Goal: Task Accomplishment & Management: Manage account settings

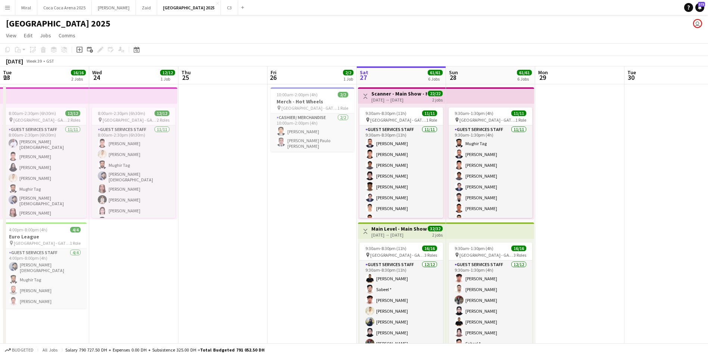
click at [26, 7] on button "Miral Close" at bounding box center [26, 7] width 22 height 15
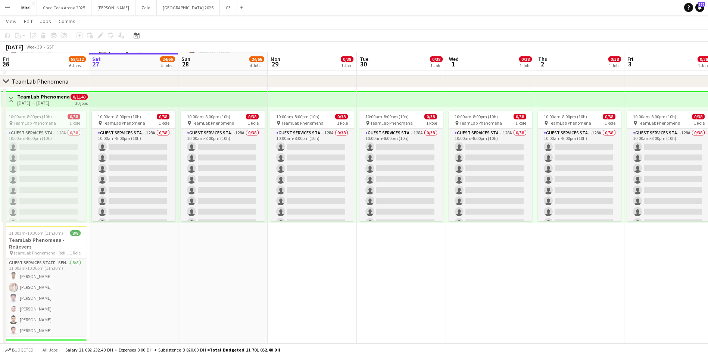
scroll to position [299, 0]
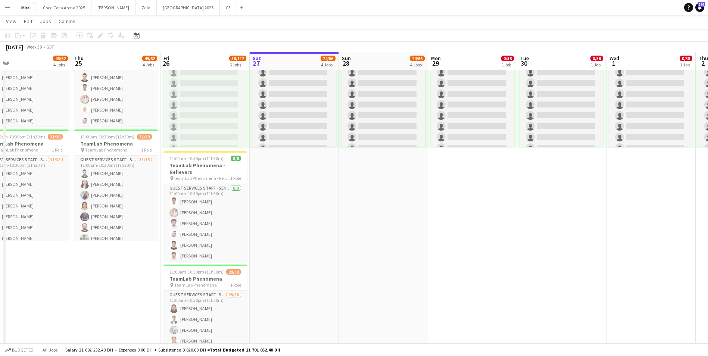
drag, startPoint x: 213, startPoint y: 245, endPoint x: 374, endPoint y: 235, distance: 161.6
click at [374, 235] on app-calendar-viewport "Mon 22 Tue 23 48/62 4 Jobs Wed 24 48/62 4 Jobs Thu 25 49/62 4 Jobs Fri 26 58/11…" at bounding box center [354, 152] width 708 height 844
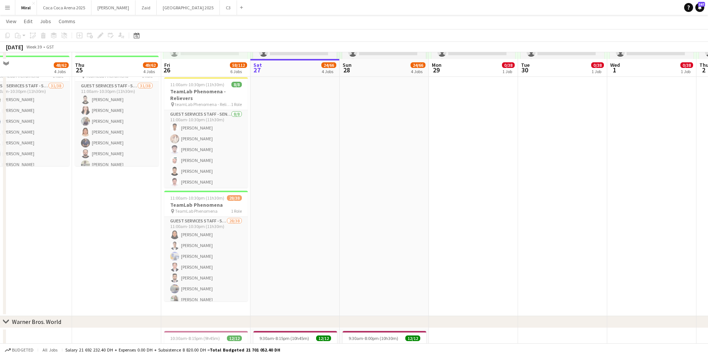
scroll to position [411, 0]
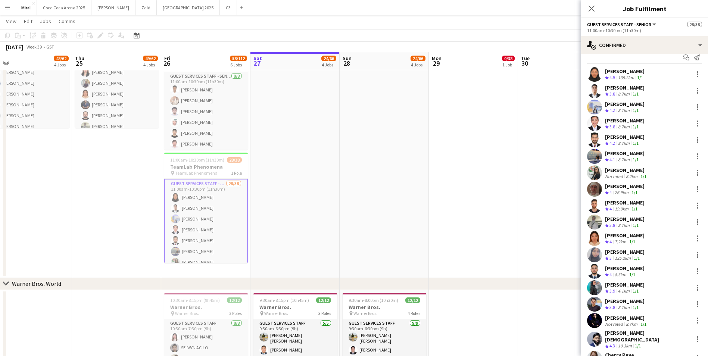
scroll to position [0, 0]
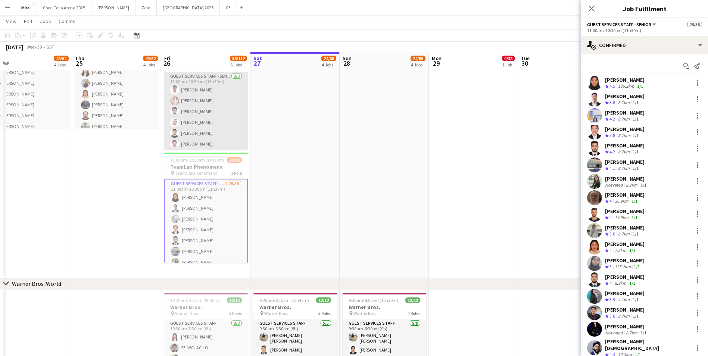
click at [198, 122] on app-card-role "Guest Services Staff - Senior [DATE] 11:00am-10:30pm (11h30m) [PERSON_NAME] [PE…" at bounding box center [206, 122] width 84 height 101
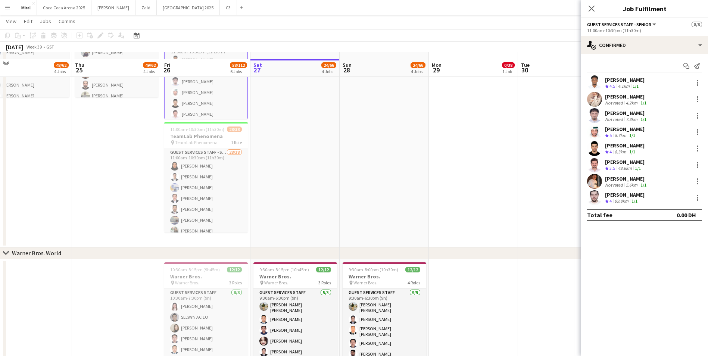
scroll to position [448, 0]
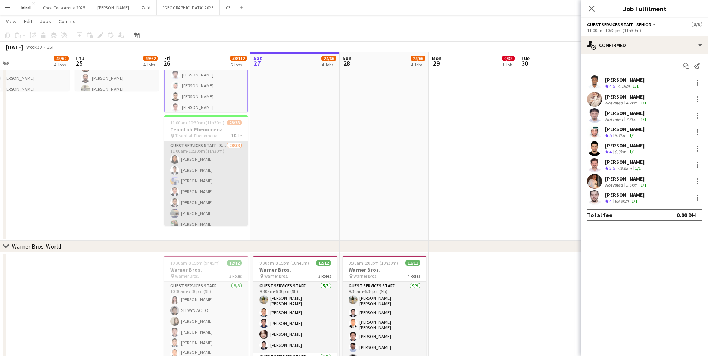
drag, startPoint x: 202, startPoint y: 174, endPoint x: 200, endPoint y: 162, distance: 11.4
click at [200, 162] on app-card-role "Guest Services Staff - Senior 28/38 11:00am-10:30pm (11h30m) [PERSON_NAME] [PER…" at bounding box center [206, 356] width 84 height 430
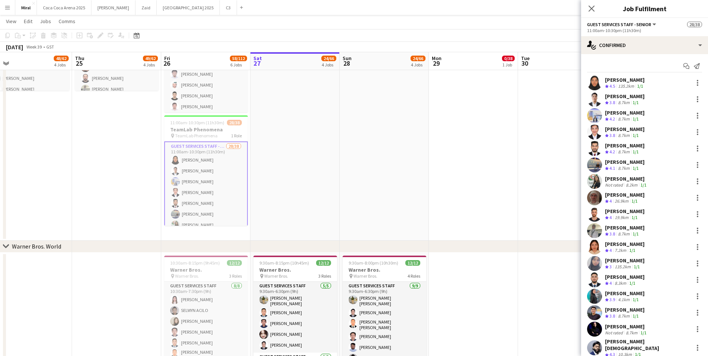
click at [215, 157] on app-card-role "Guest Services Staff - Senior 28/38 11:00am-10:30pm (11h30m) [PERSON_NAME] [PER…" at bounding box center [206, 357] width 84 height 432
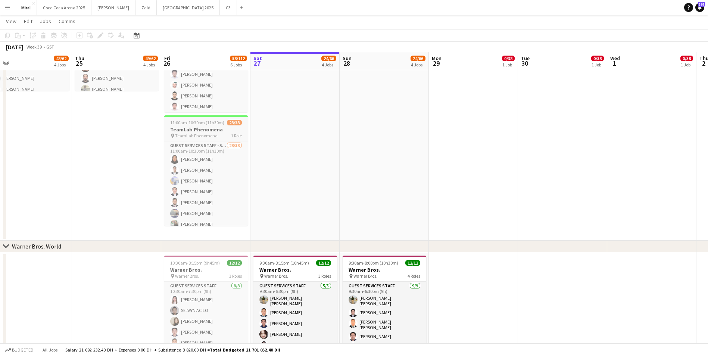
click at [202, 134] on span "TeamLab Phenomena" at bounding box center [196, 136] width 43 height 6
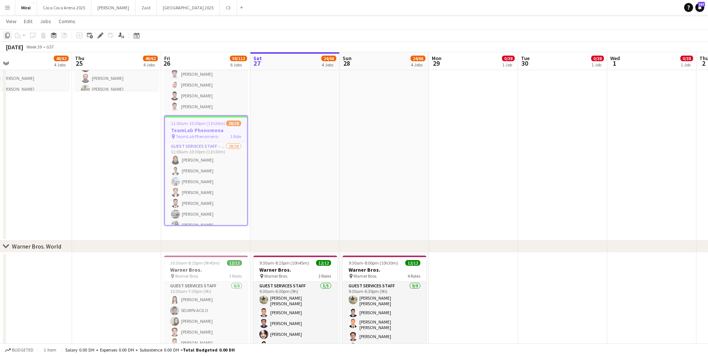
click at [5, 37] on icon "Copy" at bounding box center [7, 35] width 6 height 6
click at [322, 147] on app-date-cell "10:00am-8:00pm (10h) 0/38 pin TeamLab Phenomena 1 Role Guest Services Staff - S…" at bounding box center [295, 52] width 89 height 377
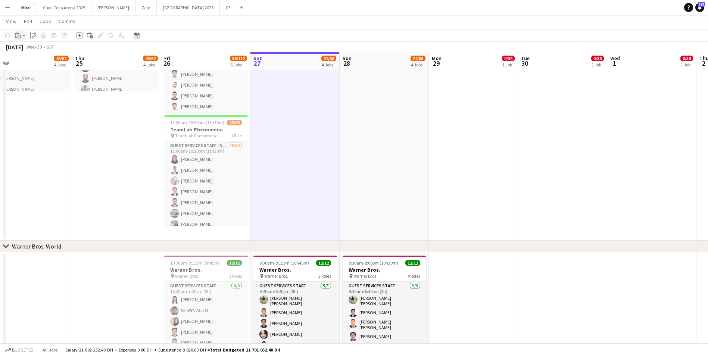
click at [19, 36] on icon "Paste" at bounding box center [18, 35] width 6 height 6
click at [37, 64] on link "Paste with crew Ctrl+Shift+V" at bounding box center [55, 62] width 70 height 7
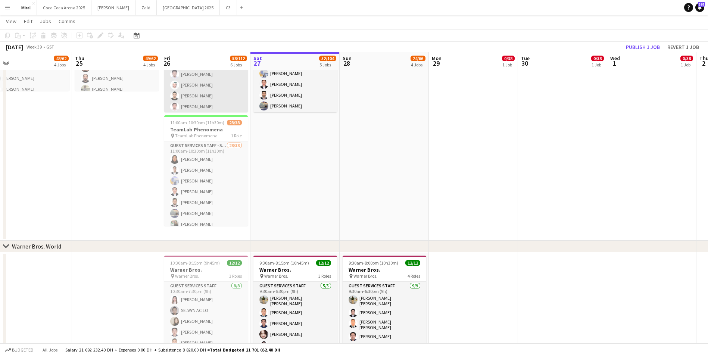
drag, startPoint x: 186, startPoint y: 94, endPoint x: 189, endPoint y: 87, distance: 7.7
click at [189, 87] on app-card-role "Guest Services Staff - Senior [DATE] 11:00am-10:30pm (11h30m) [PERSON_NAME] [PE…" at bounding box center [206, 85] width 84 height 101
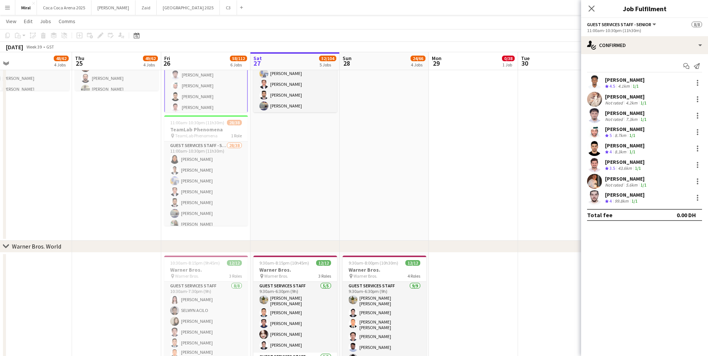
click at [307, 184] on app-date-cell "10:00am-8:00pm (10h) 0/38 pin TeamLab Phenomena 1 Role Guest Services Staff - S…" at bounding box center [295, 52] width 89 height 377
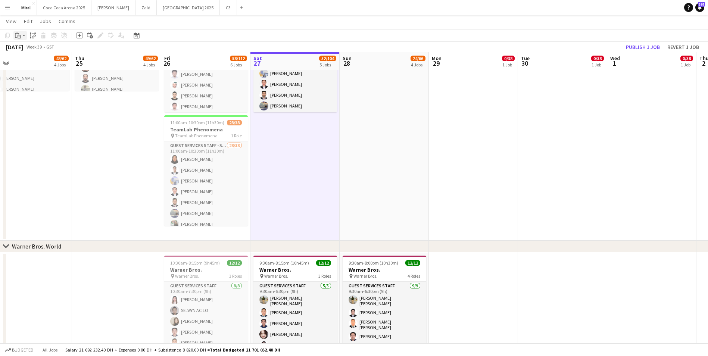
click at [18, 35] on icon "Paste" at bounding box center [18, 35] width 6 height 6
click at [29, 61] on link "Paste with crew Ctrl+Shift+V" at bounding box center [55, 62] width 70 height 7
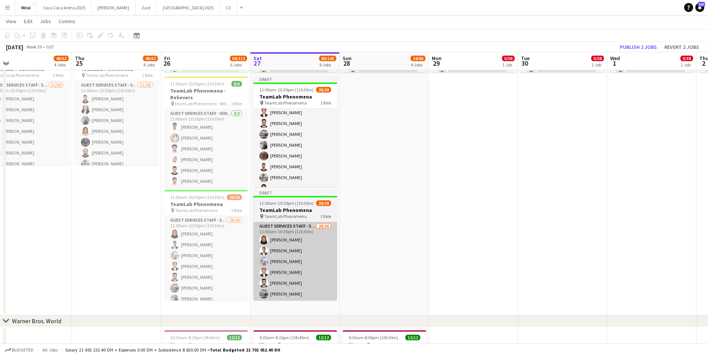
scroll to position [75, 0]
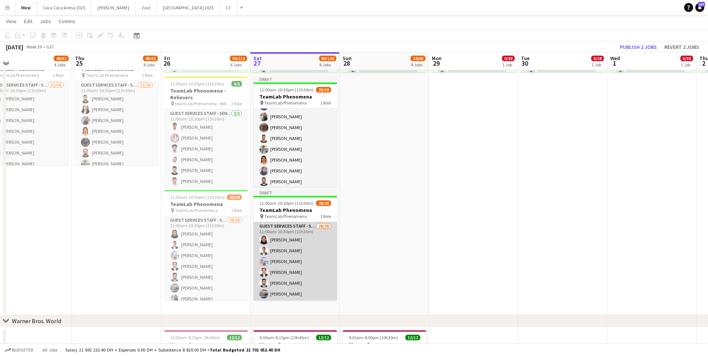
drag, startPoint x: 284, startPoint y: 252, endPoint x: 294, endPoint y: 245, distance: 12.0
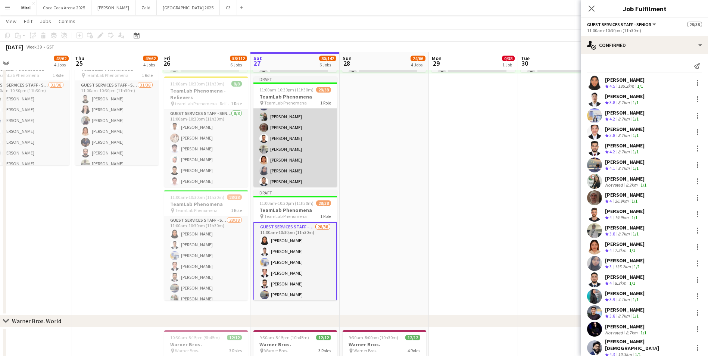
click at [290, 146] on app-card-role "Guest Services Staff - Senior 28/38 11:00am-10:30pm (11h30m) [PERSON_NAME] [PER…" at bounding box center [295, 249] width 84 height 430
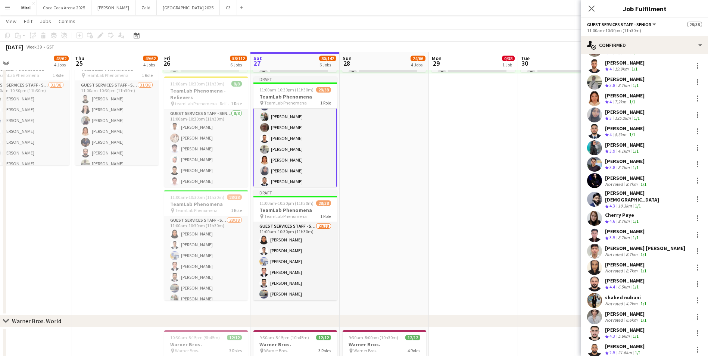
scroll to position [149, 0]
click at [697, 165] on div at bounding box center [697, 165] width 1 height 1
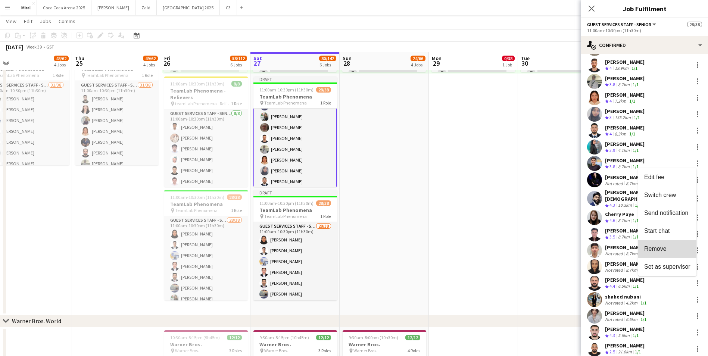
click at [667, 251] on span "Remove" at bounding box center [667, 249] width 46 height 7
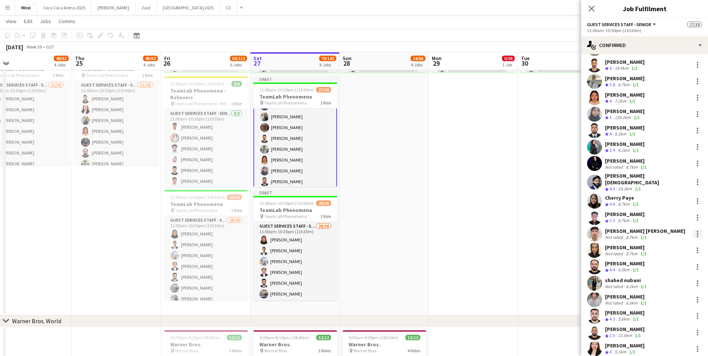
click at [693, 230] on div at bounding box center [697, 234] width 9 height 9
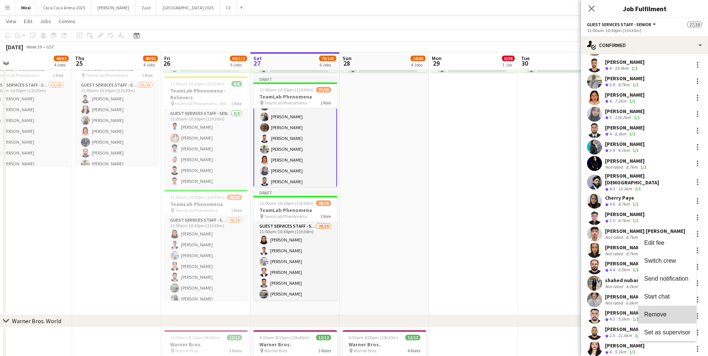
click at [669, 316] on span "Remove" at bounding box center [667, 314] width 46 height 7
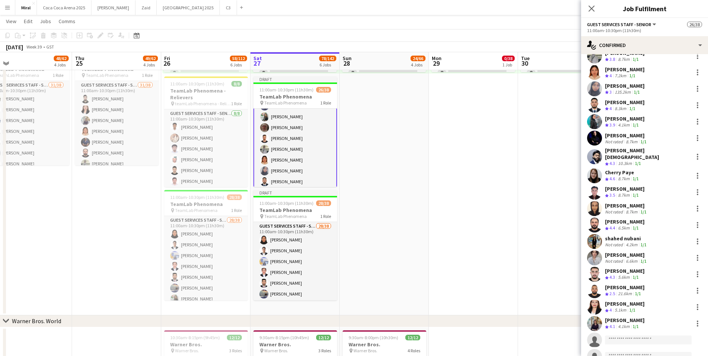
scroll to position [187, 0]
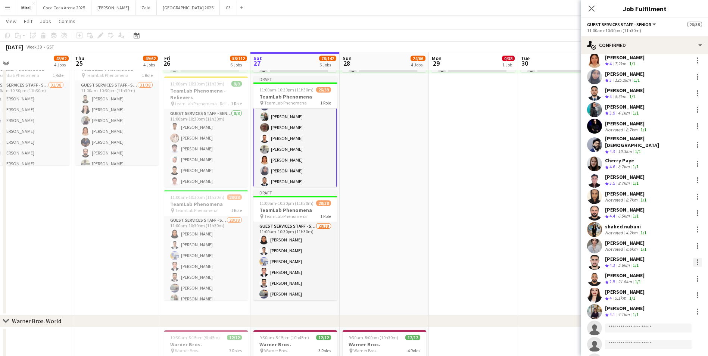
click at [695, 258] on div at bounding box center [697, 262] width 9 height 9
click at [528, 218] on div at bounding box center [354, 178] width 708 height 356
click at [555, 56] on app-board-header-date "Tue 30 0/38 1 Job" at bounding box center [562, 61] width 89 height 18
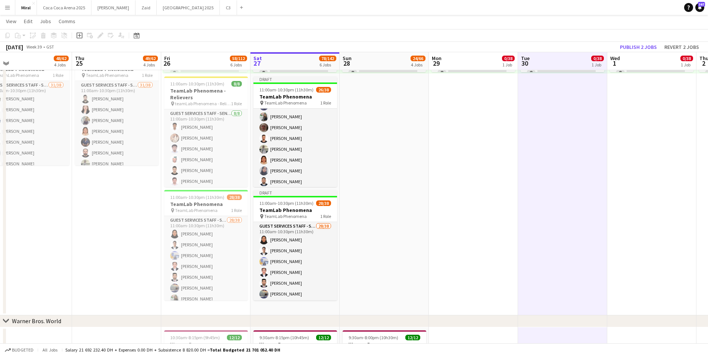
click at [555, 127] on app-date-cell "10:00am-8:00pm (10h) 0/38 pin TeamLab Phenomena 1 Role Guest Services Staff - S…" at bounding box center [562, 126] width 89 height 377
click at [670, 49] on button "Revert 2 jobs" at bounding box center [682, 47] width 41 height 10
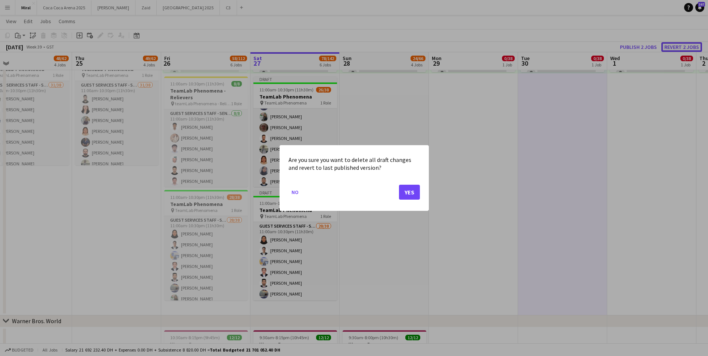
scroll to position [0, 0]
click at [412, 190] on button "Yes" at bounding box center [409, 192] width 21 height 15
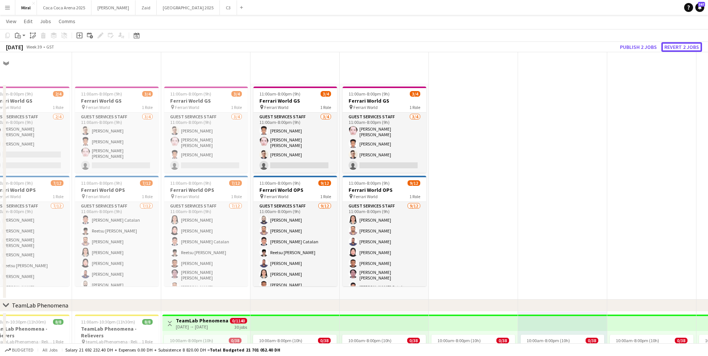
scroll to position [373, 0]
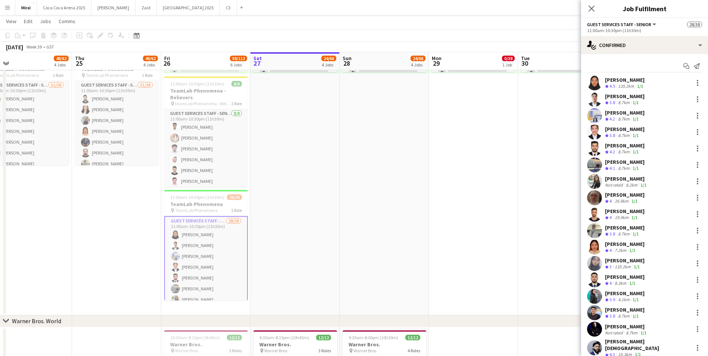
drag, startPoint x: 278, startPoint y: 197, endPoint x: 283, endPoint y: 199, distance: 5.2
click at [281, 198] on app-calendar-viewport "Mon 22 48/62 4 Jobs Tue 23 48/62 4 Jobs Wed 24 48/62 4 Jobs Thu 25 49/62 4 Jobs…" at bounding box center [354, 78] width 708 height 844
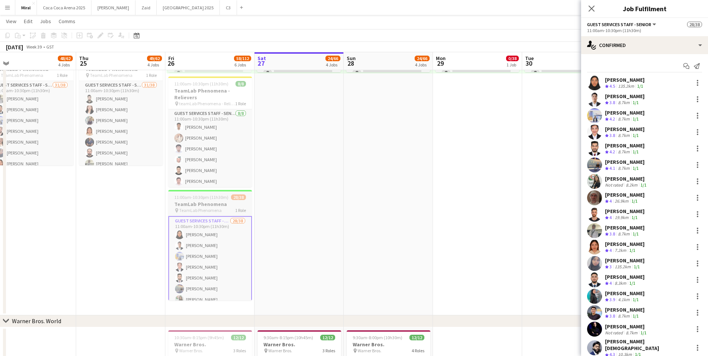
scroll to position [0, 192]
click at [224, 208] on div "pin TeamLab Phenomena 1 Role" at bounding box center [210, 211] width 84 height 6
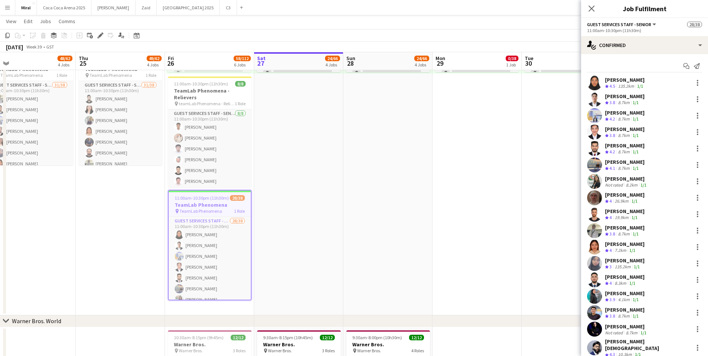
click at [327, 209] on app-date-cell "10:00am-8:00pm (10h) 0/38 pin TeamLab Phenomena 1 Role Guest Services Staff - S…" at bounding box center [298, 126] width 89 height 377
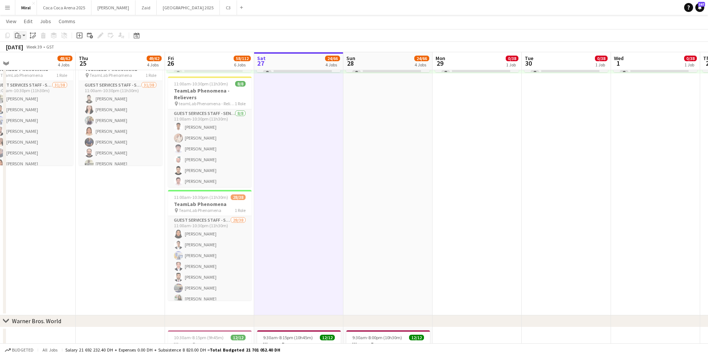
click at [24, 35] on app-action-btn "Paste" at bounding box center [19, 35] width 13 height 9
click at [45, 65] on link "Paste with crew Ctrl+Shift+V" at bounding box center [55, 62] width 70 height 7
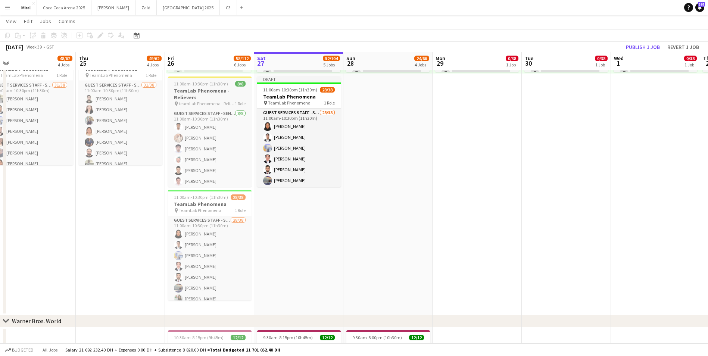
click at [206, 96] on h3 "TeamLab Phenomena - Relievers" at bounding box center [210, 93] width 84 height 13
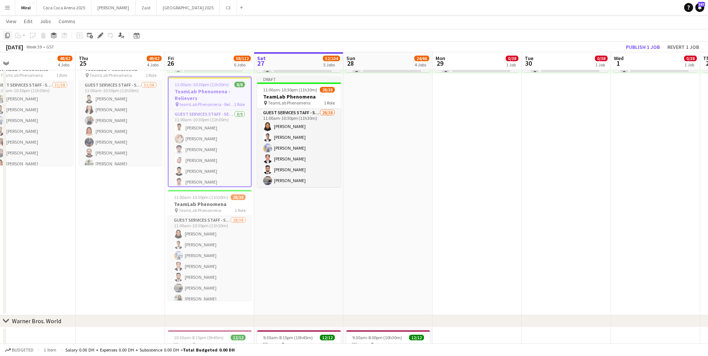
click at [6, 35] on icon at bounding box center [7, 35] width 4 height 5
click at [293, 236] on app-date-cell "10:00am-8:00pm (10h) 0/38 pin TeamLab Phenomena 1 Role Guest Services Staff - S…" at bounding box center [298, 126] width 89 height 377
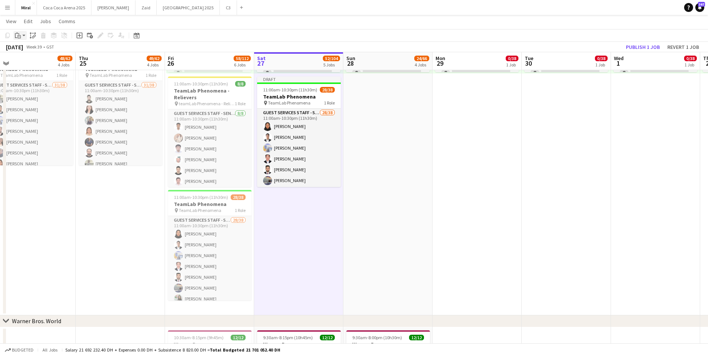
click at [17, 36] on icon "Paste" at bounding box center [18, 35] width 6 height 6
click at [37, 62] on link "Paste with crew Ctrl+Shift+V" at bounding box center [55, 62] width 70 height 7
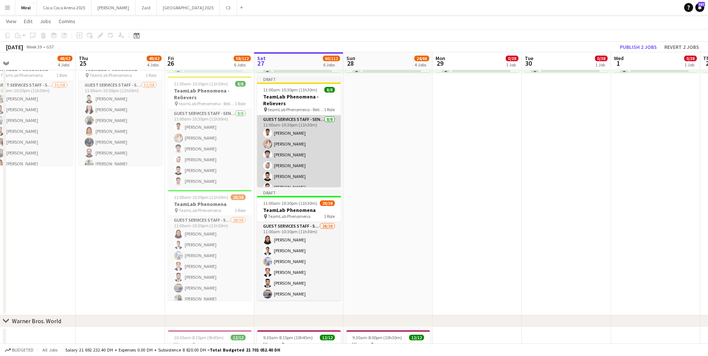
click at [301, 161] on app-card-role "Guest Services Staff - Senior [DATE] 11:00am-10:30pm (11h30m) [PERSON_NAME] [PE…" at bounding box center [299, 165] width 84 height 101
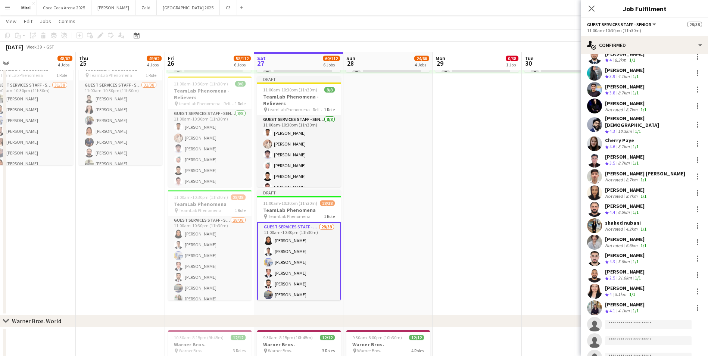
scroll to position [224, 0]
click at [693, 237] on div at bounding box center [697, 241] width 9 height 9
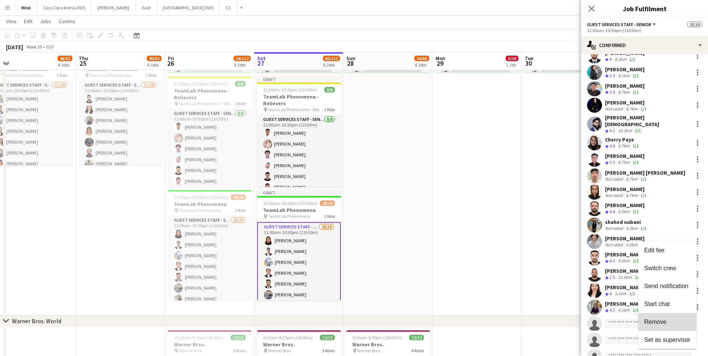
click at [656, 321] on span "Remove" at bounding box center [655, 322] width 22 height 6
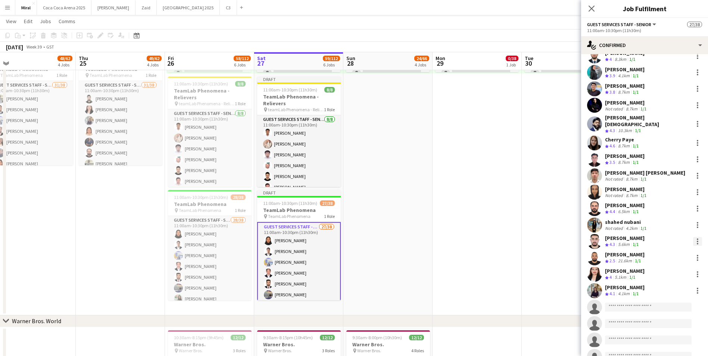
click at [697, 243] on div at bounding box center [697, 243] width 1 height 1
click at [660, 321] on span "Remove" at bounding box center [655, 322] width 22 height 6
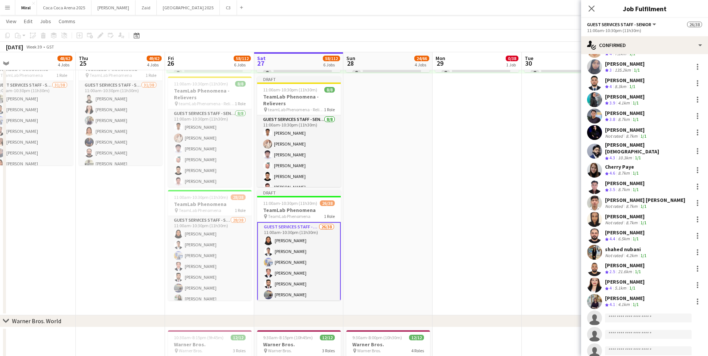
scroll to position [187, 0]
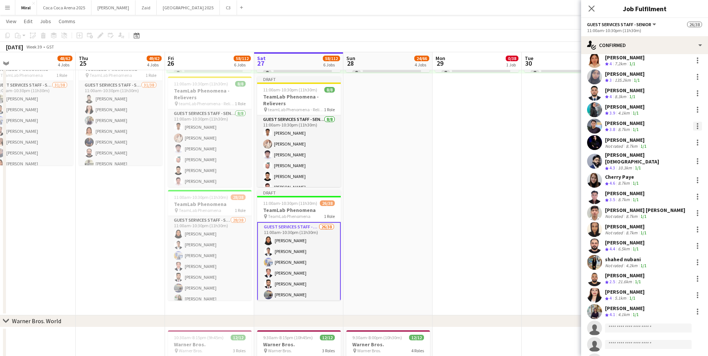
click at [693, 127] on div at bounding box center [697, 126] width 9 height 9
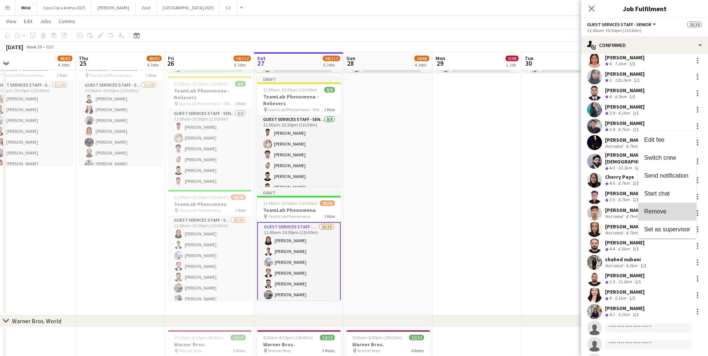
click at [670, 212] on span "Remove" at bounding box center [667, 211] width 46 height 7
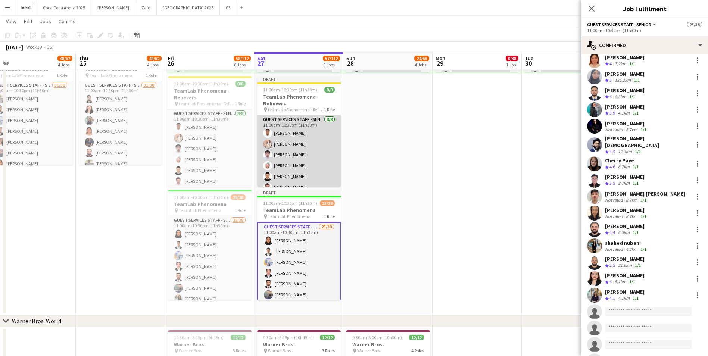
click at [316, 174] on app-card-role "Guest Services Staff - Senior [DATE] 11:00am-10:30pm (11h30m) [PERSON_NAME] [PE…" at bounding box center [299, 165] width 84 height 101
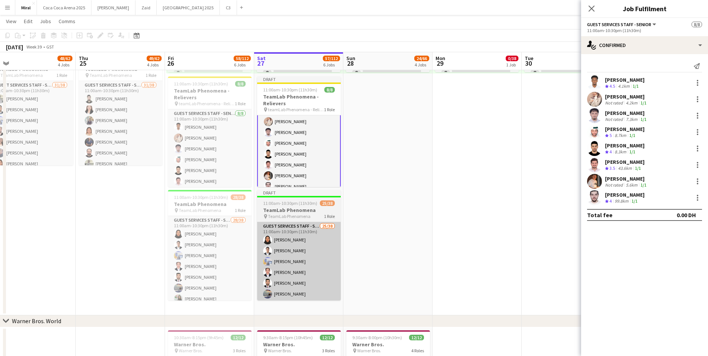
scroll to position [31, 0]
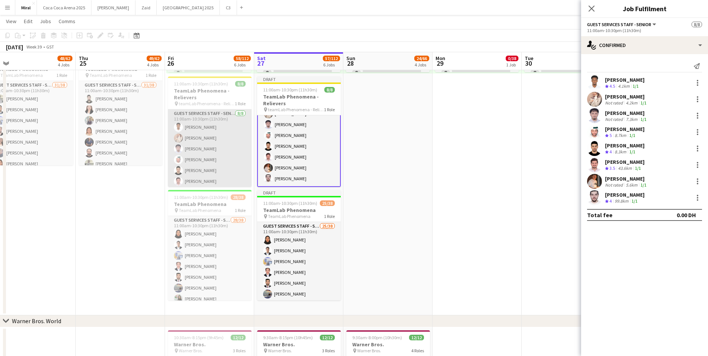
click at [221, 169] on app-card-role "Guest Services Staff - Senior [DATE] 11:00am-10:30pm (11h30m) [PERSON_NAME] [PE…" at bounding box center [210, 159] width 84 height 101
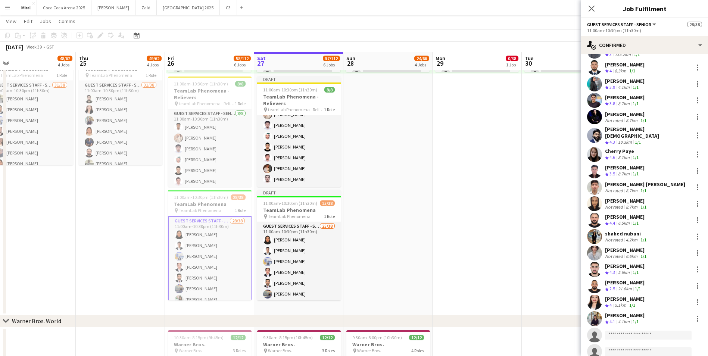
scroll to position [224, 0]
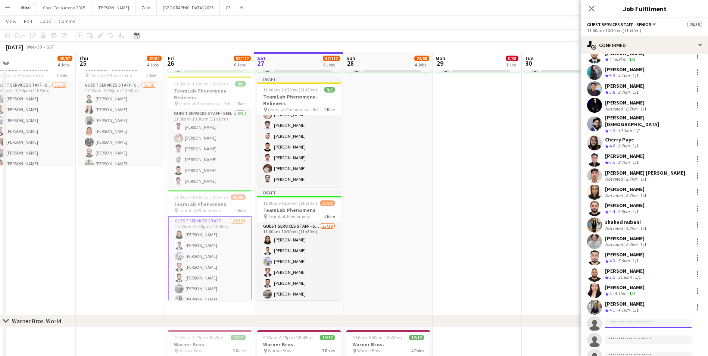
click at [641, 319] on input at bounding box center [648, 323] width 87 height 9
type input "******"
click at [640, 334] on span "[PERSON_NAME][EMAIL_ADDRESS][DOMAIN_NAME]" at bounding box center [648, 336] width 75 height 6
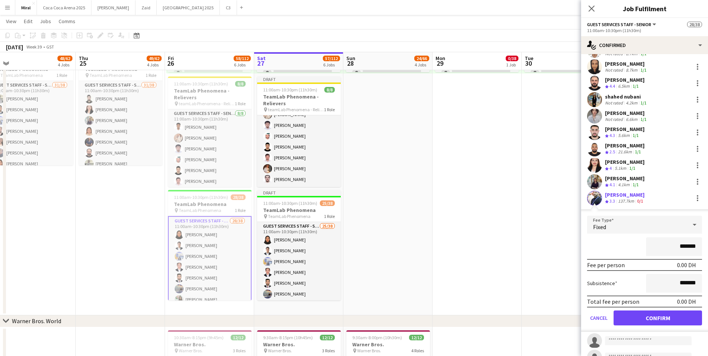
scroll to position [355, 0]
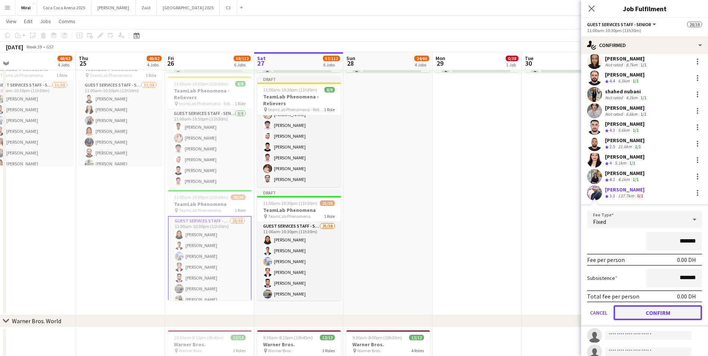
click at [662, 309] on button "Confirm" at bounding box center [658, 312] width 88 height 15
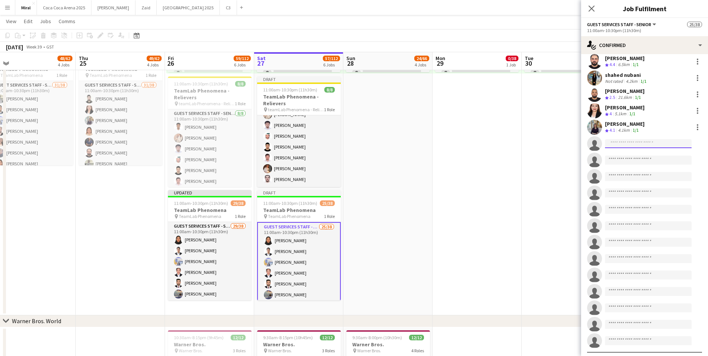
click at [653, 141] on input at bounding box center [648, 143] width 87 height 9
type input "*****"
click at [639, 153] on span "[PERSON_NAME][EMAIL_ADDRESS][DOMAIN_NAME]" at bounding box center [648, 156] width 75 height 6
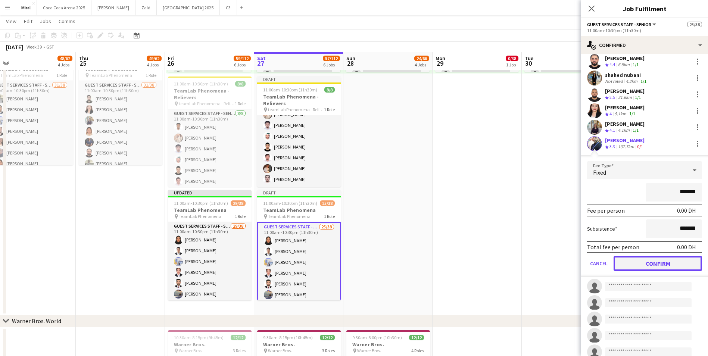
click at [648, 258] on button "Confirm" at bounding box center [658, 263] width 88 height 15
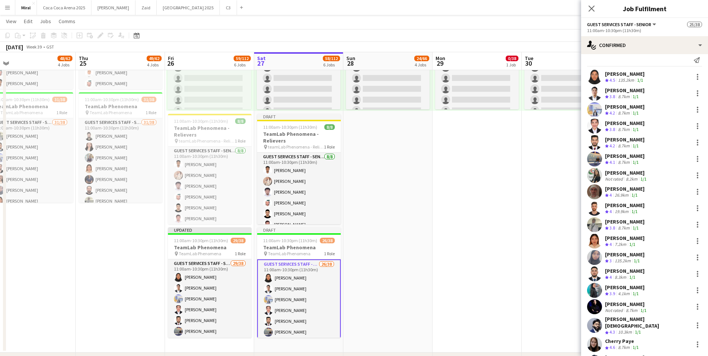
scroll to position [0, 0]
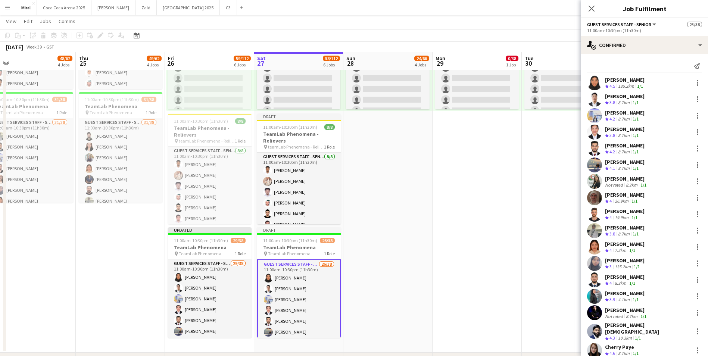
click at [484, 24] on app-page-menu "View Day view expanded Day view collapsed Month view Date picker Jump to [DATE]…" at bounding box center [354, 22] width 708 height 14
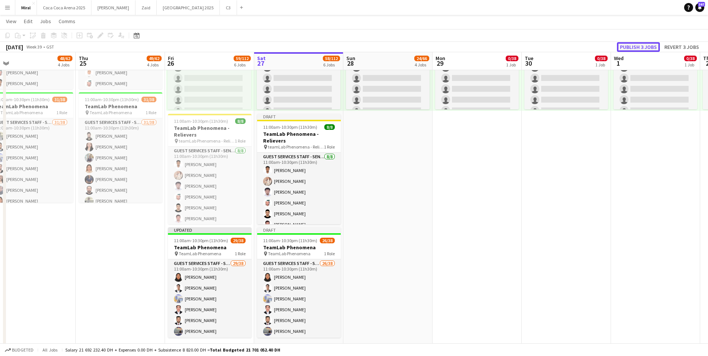
click at [647, 51] on button "Publish 3 jobs" at bounding box center [638, 47] width 43 height 10
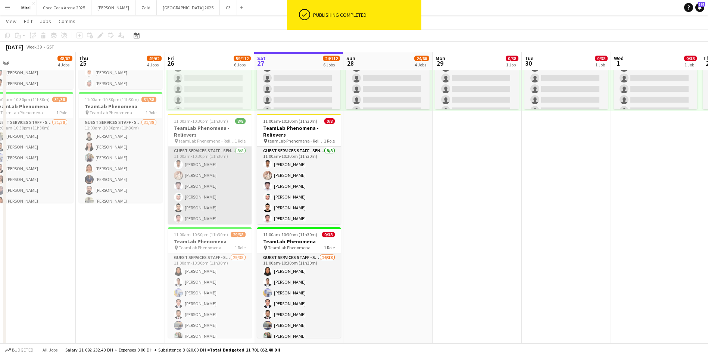
click at [211, 177] on app-card-role "Guest Services Staff - Senior [DATE] 11:00am-10:30pm (11h30m) [PERSON_NAME] [PE…" at bounding box center [210, 197] width 84 height 101
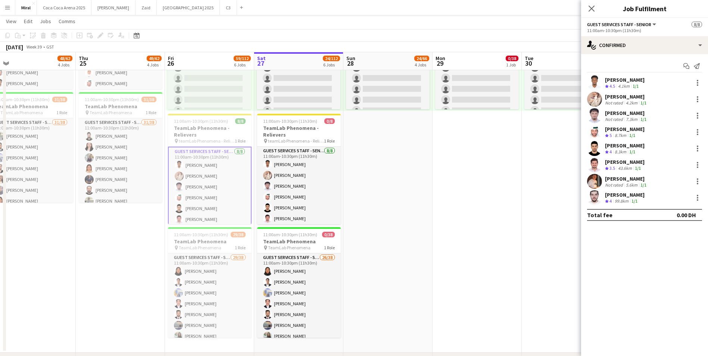
click at [223, 179] on app-card-role "Guest Services Staff - Senior [DATE] 11:00am-10:30pm (11h30m) [PERSON_NAME] [PE…" at bounding box center [210, 198] width 84 height 103
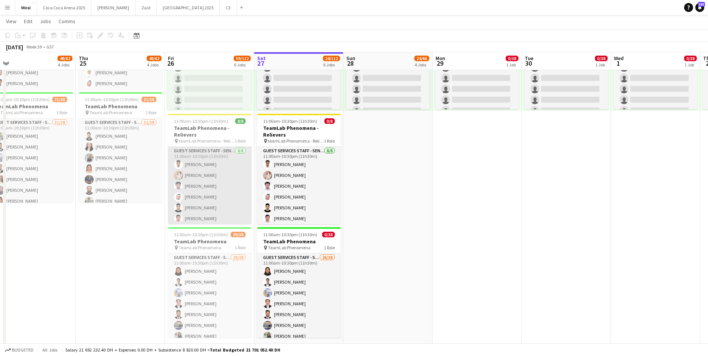
click at [223, 182] on app-card-role "Guest Services Staff - Senior [DATE] 11:00am-10:30pm (11h30m) [PERSON_NAME] [PE…" at bounding box center [210, 197] width 84 height 101
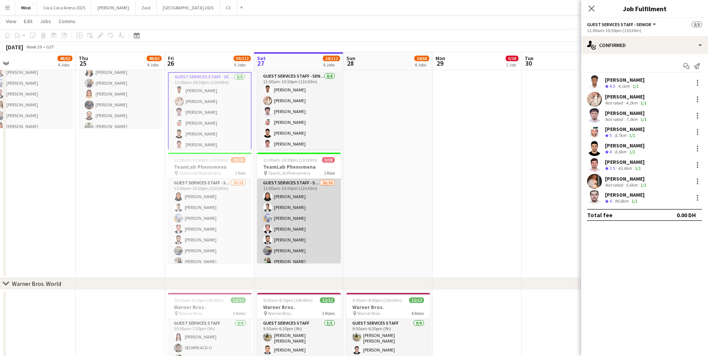
scroll to position [75, 0]
click at [312, 235] on app-card-role "Guest Services Staff - Senior 26/38 11:00am-10:30pm (11h30m) [PERSON_NAME] [PER…" at bounding box center [299, 319] width 84 height 430
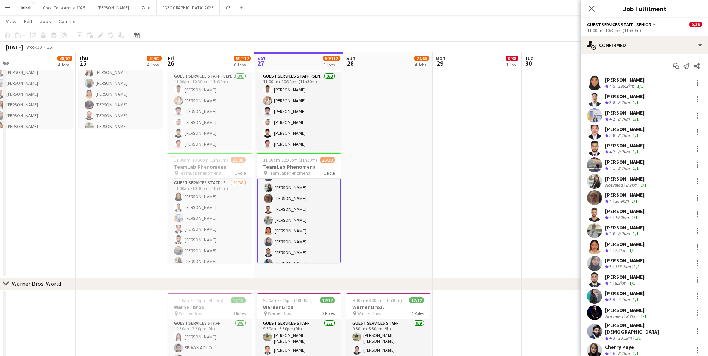
scroll to position [75, 0]
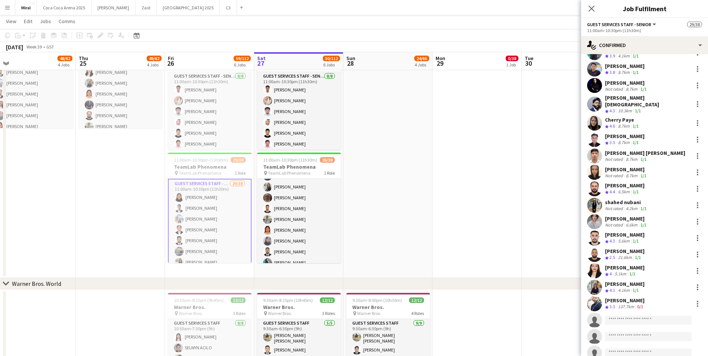
scroll to position [299, 0]
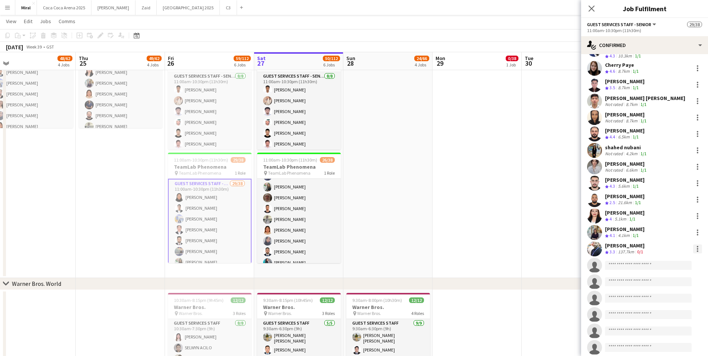
click at [697, 248] on div at bounding box center [697, 248] width 1 height 1
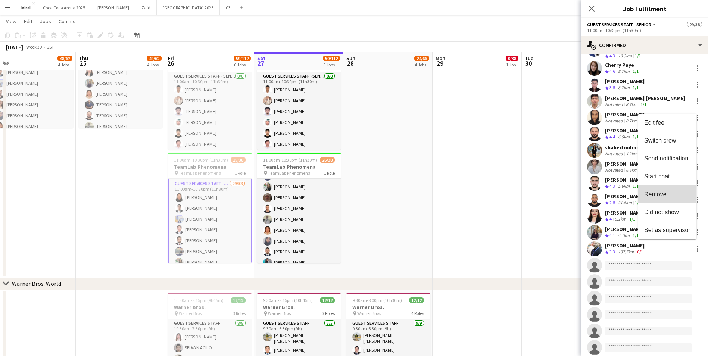
click at [663, 197] on span "Remove" at bounding box center [667, 194] width 46 height 7
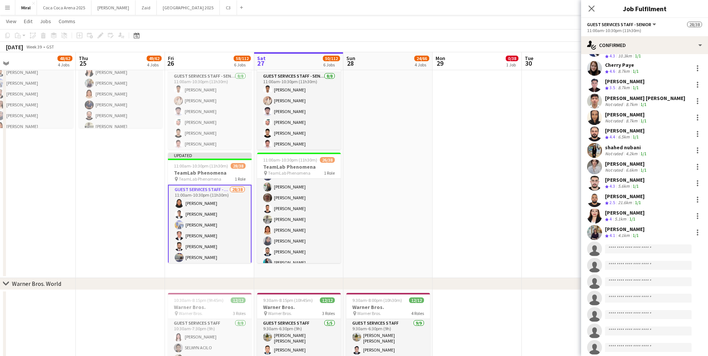
click at [632, 242] on app-invite-slot "single-neutral-actions" at bounding box center [644, 249] width 127 height 15
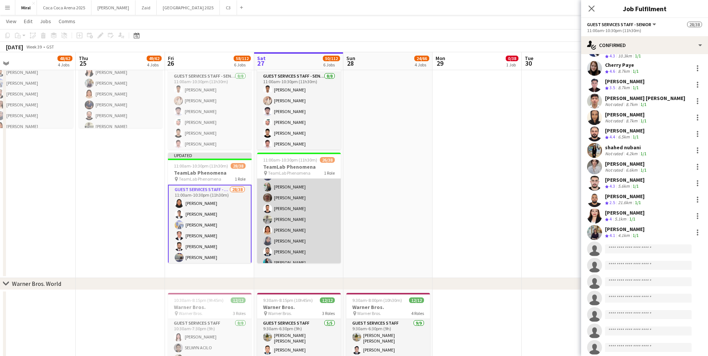
click at [324, 207] on app-card-role "Guest Services Staff - Senior 26/38 11:00am-10:30pm (11h30m) [PERSON_NAME] [PER…" at bounding box center [299, 319] width 84 height 430
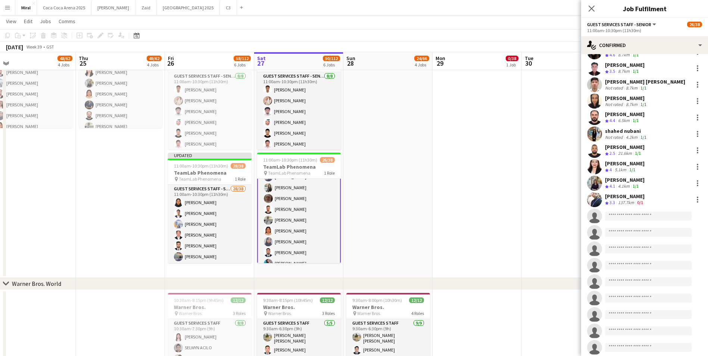
scroll to position [75, 0]
click at [635, 212] on input at bounding box center [648, 216] width 87 height 9
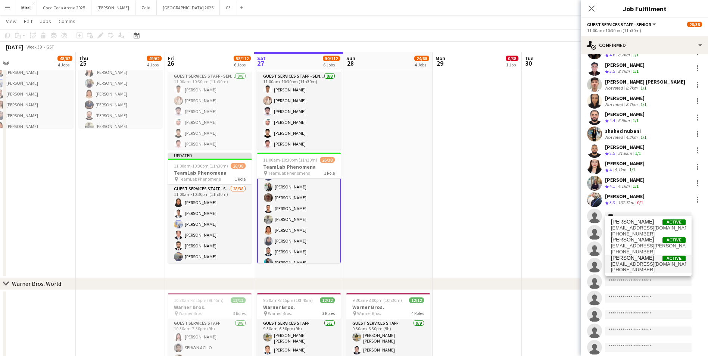
type input "***"
click at [634, 264] on span "[EMAIL_ADDRESS][DOMAIN_NAME]" at bounding box center [648, 264] width 75 height 6
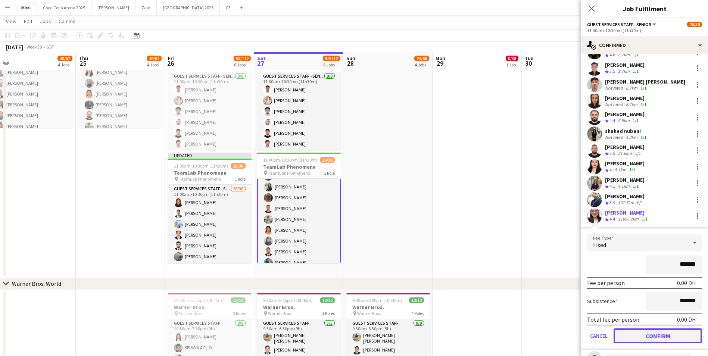
click at [649, 333] on button "Confirm" at bounding box center [658, 336] width 88 height 15
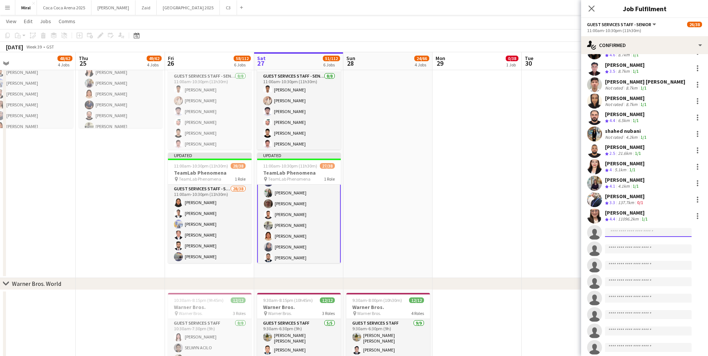
click at [625, 228] on input at bounding box center [648, 232] width 87 height 9
type input "*********"
click at [641, 240] on span "[PERSON_NAME]" at bounding box center [632, 238] width 43 height 6
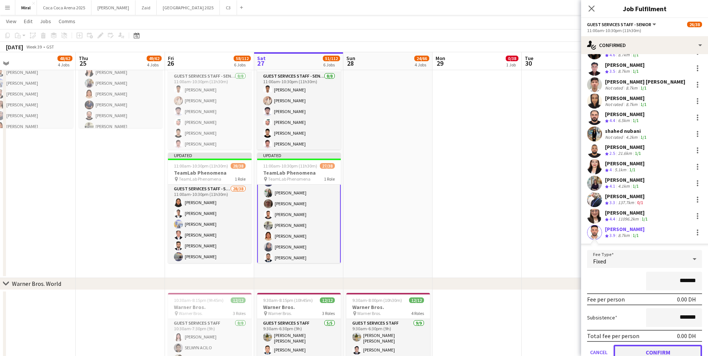
click at [650, 348] on button "Confirm" at bounding box center [658, 352] width 88 height 15
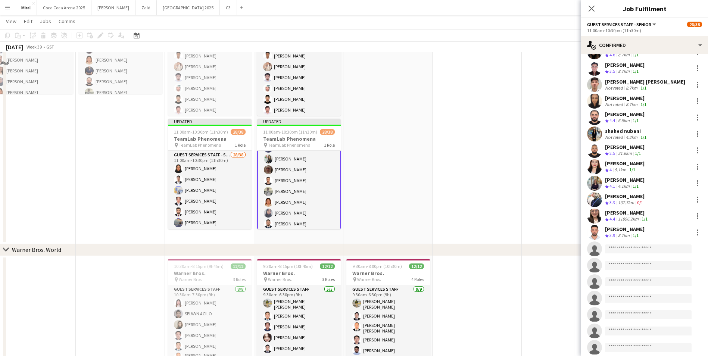
scroll to position [485, 0]
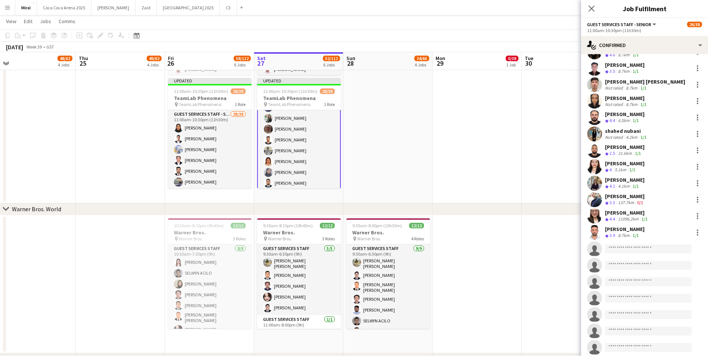
click at [510, 126] on app-date-cell "10:00am-8:00pm (10h) 0/38 pin TeamLab Phenomena 1 Role Guest Services Staff - S…" at bounding box center [477, 14] width 89 height 377
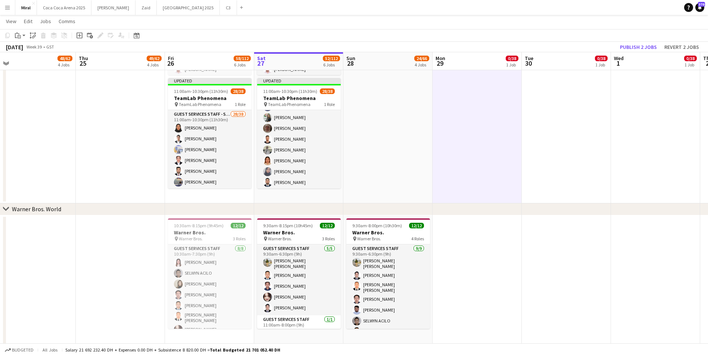
scroll to position [75, 0]
click at [650, 46] on button "Publish 2 jobs" at bounding box center [638, 47] width 43 height 10
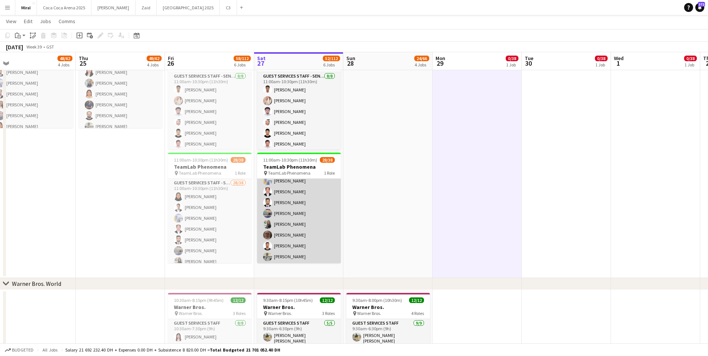
scroll to position [0, 0]
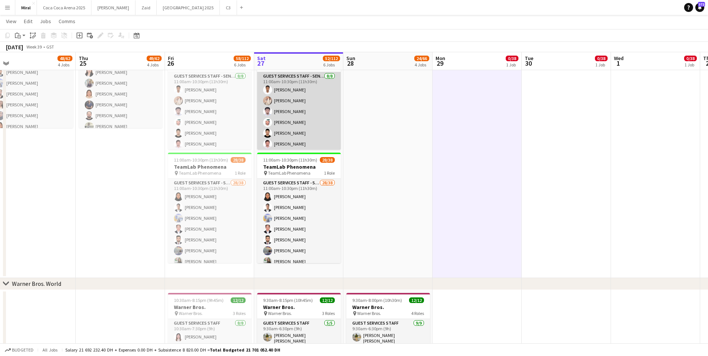
click at [315, 127] on app-card-role "Guest Services Staff - Senior [DATE] 11:00am-10:30pm (11h30m) [PERSON_NAME] [PE…" at bounding box center [299, 122] width 84 height 101
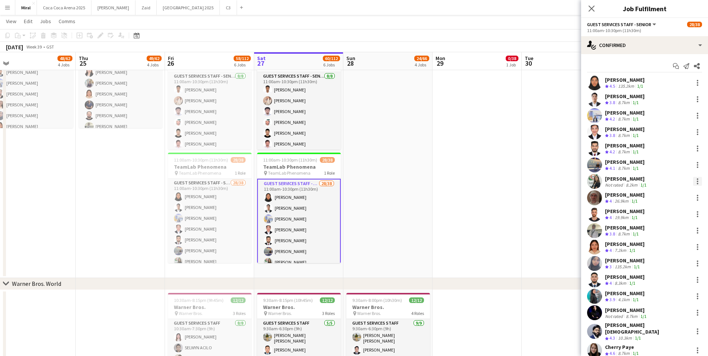
click at [693, 183] on div at bounding box center [697, 181] width 9 height 9
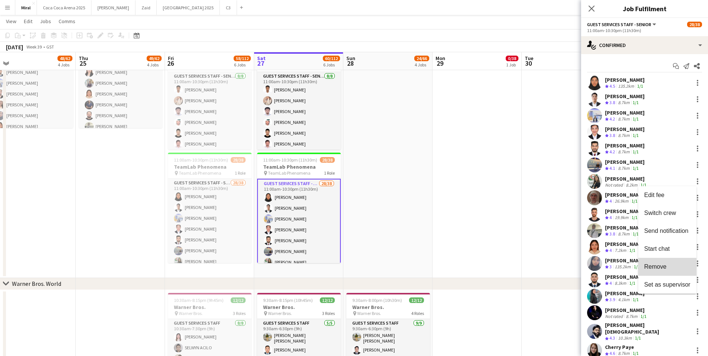
click at [663, 262] on button "Remove" at bounding box center [667, 267] width 58 height 18
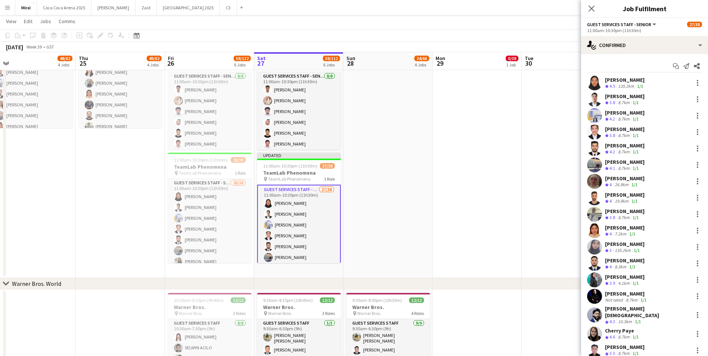
click at [503, 116] on app-date-cell "10:00am-8:00pm (10h) 0/38 pin TeamLab Phenomena 1 Role Guest Services Staff - S…" at bounding box center [477, 89] width 89 height 377
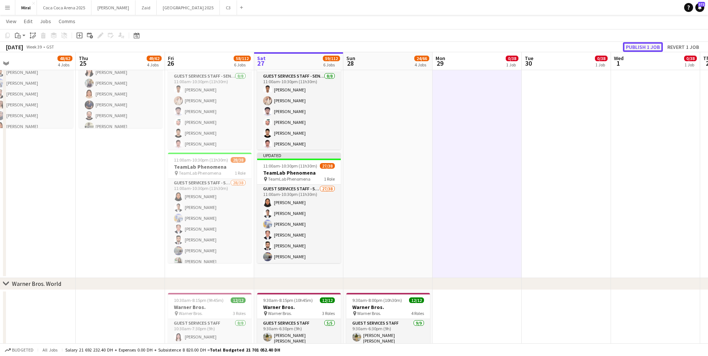
click at [632, 47] on button "Publish 1 job" at bounding box center [643, 47] width 40 height 10
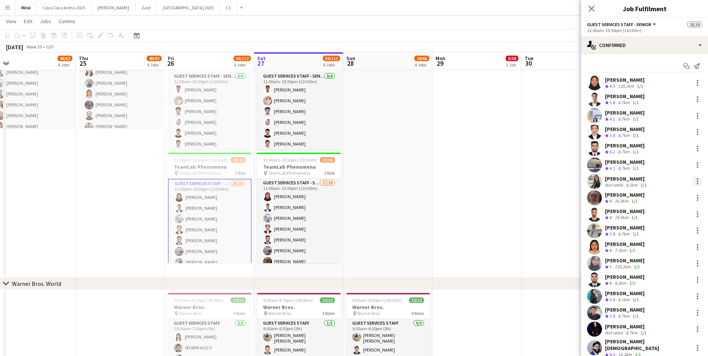
click at [693, 181] on div at bounding box center [697, 181] width 9 height 9
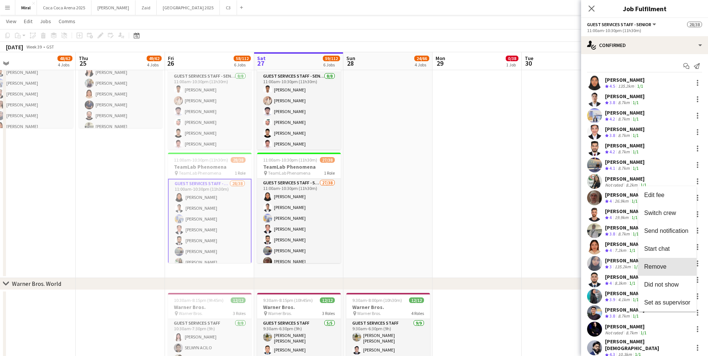
click at [664, 265] on span "Remove" at bounding box center [655, 267] width 22 height 6
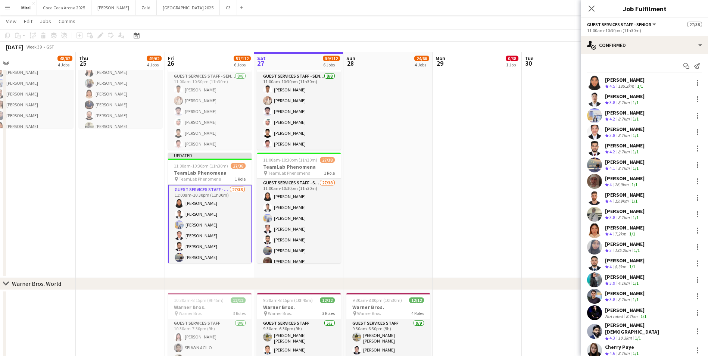
click at [513, 207] on app-date-cell "10:00am-8:00pm (10h) 0/38 pin TeamLab Phenomena 1 Role Guest Services Staff - S…" at bounding box center [477, 89] width 89 height 377
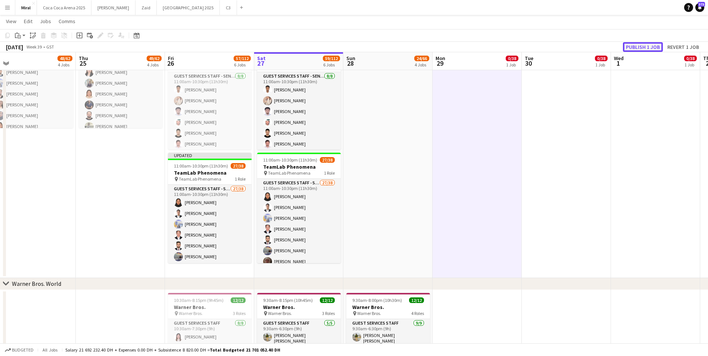
click at [646, 47] on button "Publish 1 job" at bounding box center [643, 47] width 40 height 10
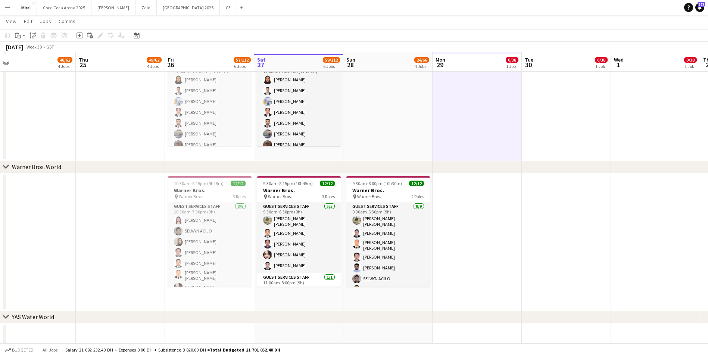
scroll to position [530, 0]
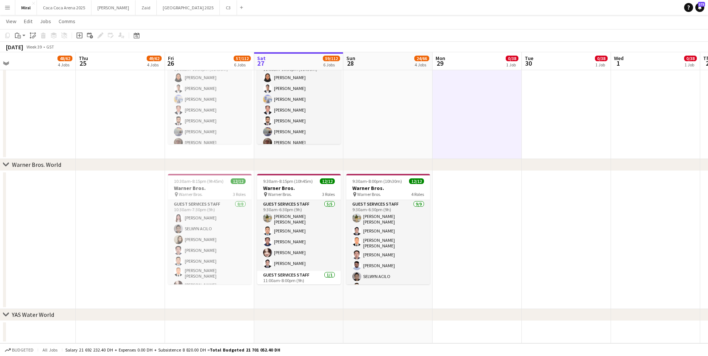
click at [503, 216] on app-date-cell at bounding box center [477, 240] width 89 height 138
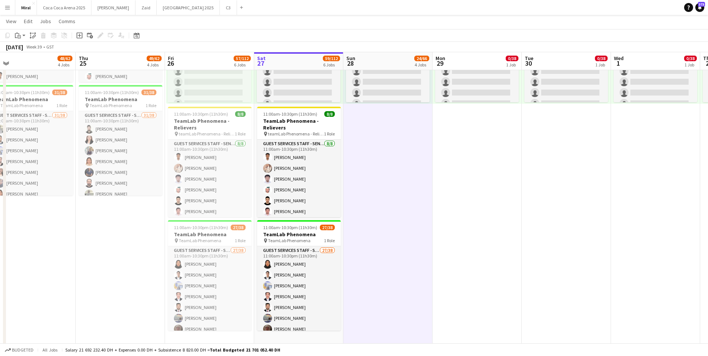
scroll to position [0, 192]
drag, startPoint x: 531, startPoint y: 142, endPoint x: 403, endPoint y: 149, distance: 127.9
click at [403, 149] on app-date-cell "10:00am-8:00pm (10h) 0/38 pin TeamLab Phenomena 1 Role Guest Services Staff - S…" at bounding box center [388, 157] width 89 height 377
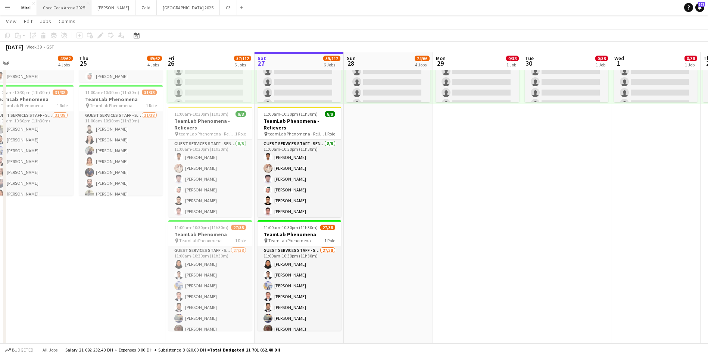
click at [74, 7] on button "[GEOGRAPHIC_DATA] 2025 Close" at bounding box center [64, 7] width 55 height 15
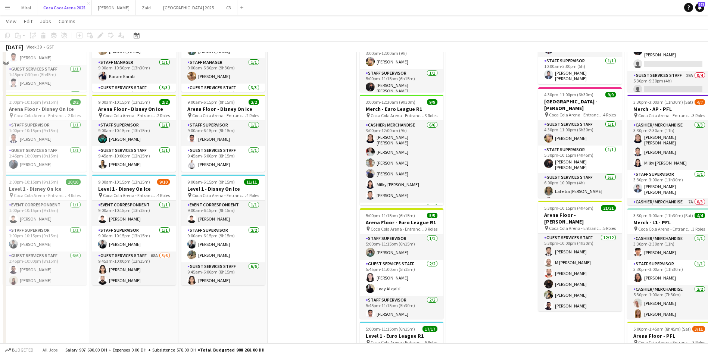
scroll to position [224, 0]
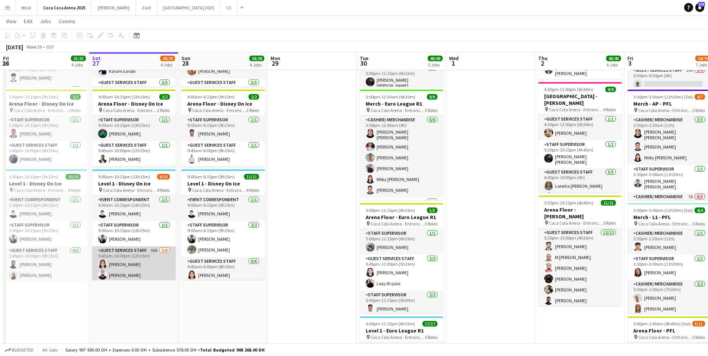
click at [141, 258] on app-card-role "Guest Services Staff 68A [DATE] 9:45am-10:00pm (12h15m) [PERSON_NAME] Zayed [PE…" at bounding box center [134, 287] width 84 height 82
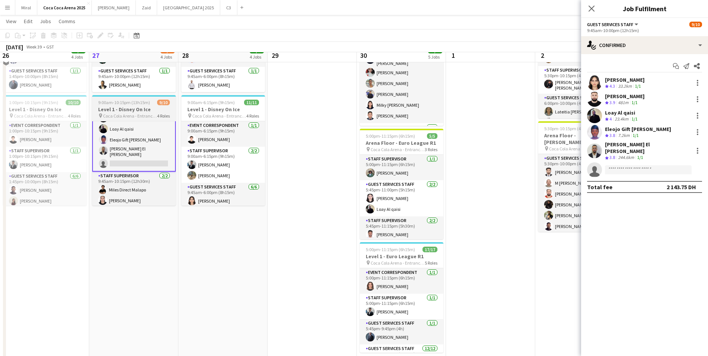
scroll to position [299, 0]
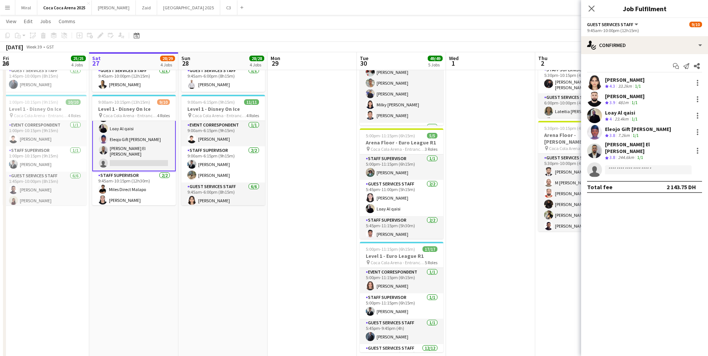
click at [128, 146] on app-card-role "Guest Services Staff 68A [DATE] 9:45am-10:00pm (12h15m) [PERSON_NAME] Zayed [PE…" at bounding box center [134, 129] width 84 height 83
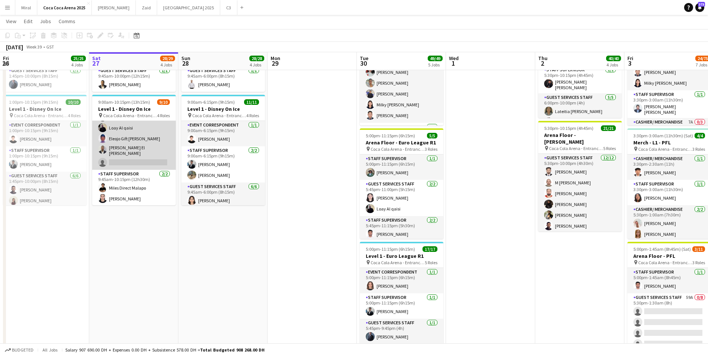
scroll to position [82, 0]
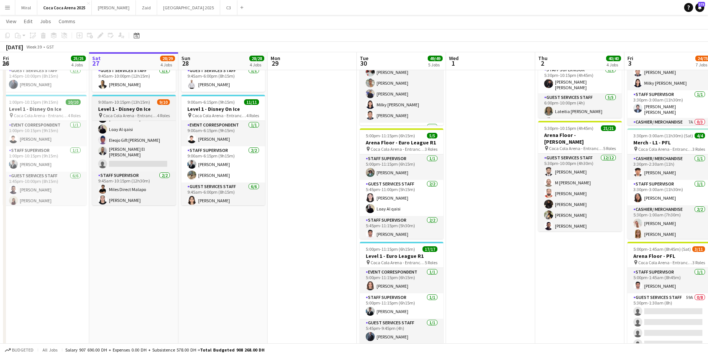
click at [128, 113] on span "Coca Cola Arena - Entrance F" at bounding box center [130, 116] width 54 height 6
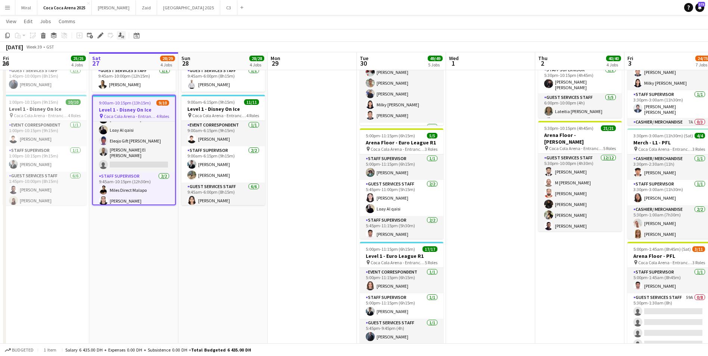
click at [121, 36] on icon at bounding box center [119, 34] width 3 height 4
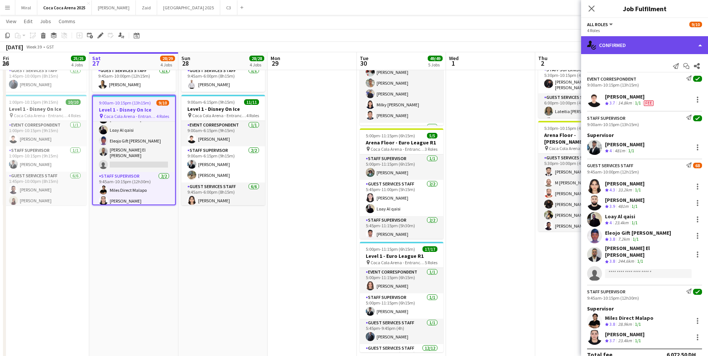
click at [644, 49] on div "single-neutral-actions-check-2 Confirmed" at bounding box center [644, 45] width 127 height 18
click at [608, 43] on div "single-neutral-actions-check-2 Confirmed" at bounding box center [644, 45] width 127 height 18
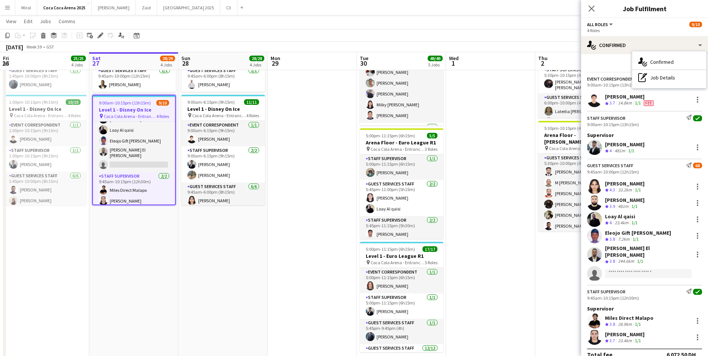
click at [145, 107] on h3 "Level 1 - Disney On Ice" at bounding box center [134, 109] width 82 height 7
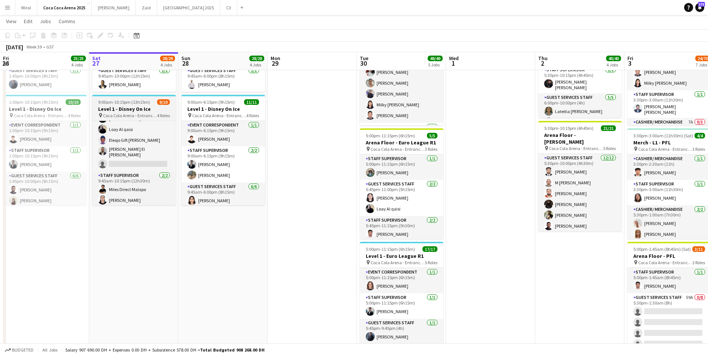
click at [145, 107] on h3 "Level 1 - Disney On Ice" at bounding box center [134, 109] width 84 height 7
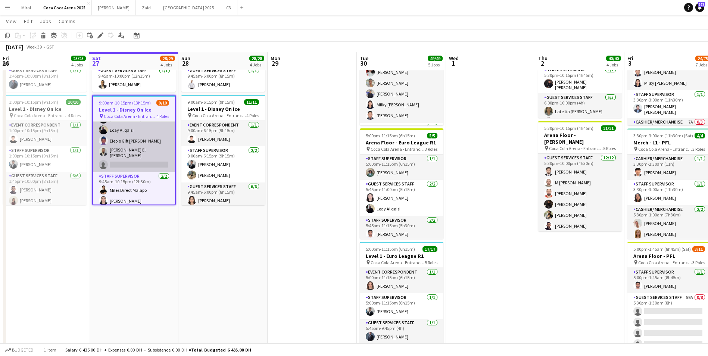
click at [143, 145] on app-card-role "Guest Services Staff 68A [DATE] 9:45am-10:00pm (12h15m) [PERSON_NAME] Zayed [PE…" at bounding box center [134, 131] width 82 height 82
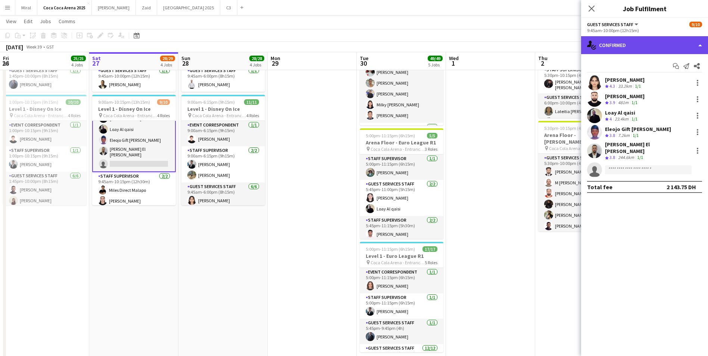
click at [648, 46] on div "single-neutral-actions-check-2 Confirmed" at bounding box center [644, 45] width 127 height 18
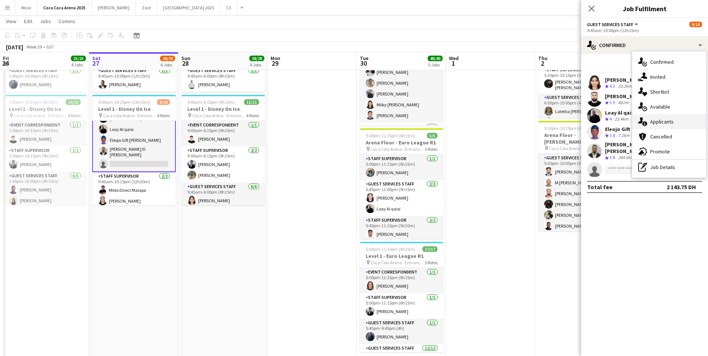
click at [672, 120] on span "Applicants" at bounding box center [662, 121] width 24 height 7
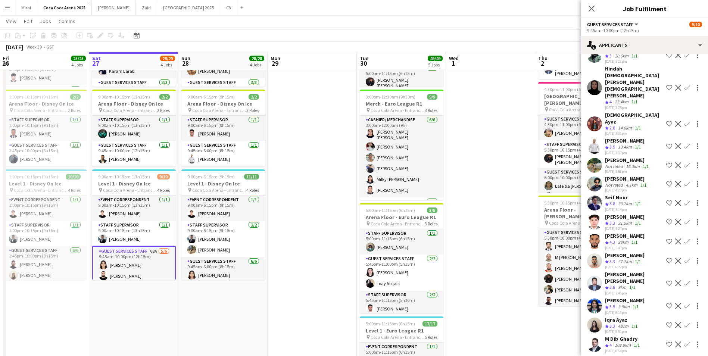
scroll to position [267, 0]
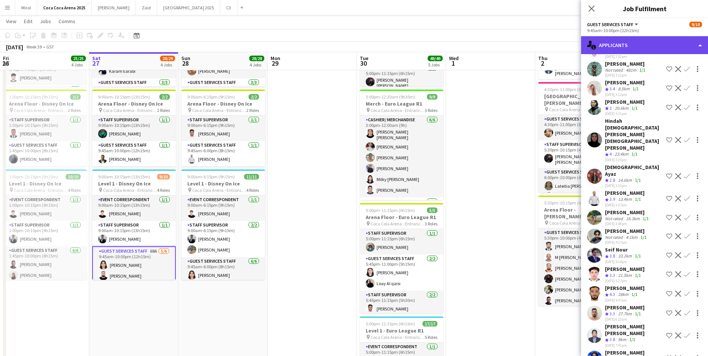
click at [662, 44] on div "single-neutral-actions-information Applicants" at bounding box center [644, 45] width 127 height 18
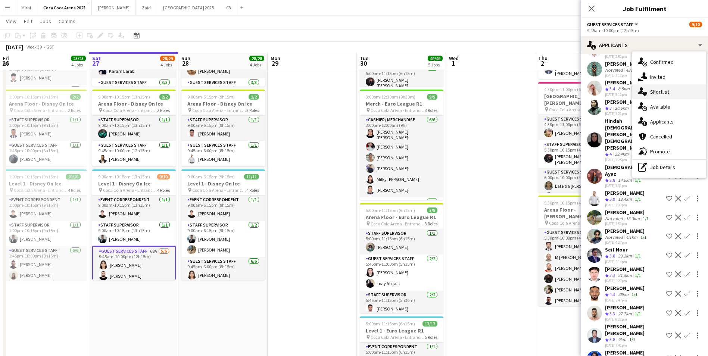
click at [671, 92] on div "single-neutral-actions-heart Shortlist" at bounding box center [669, 91] width 74 height 15
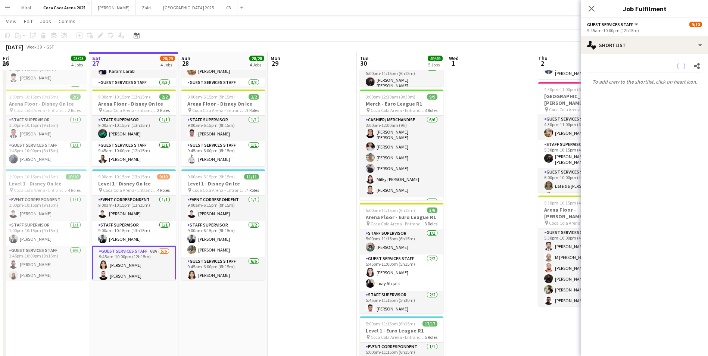
scroll to position [0, 0]
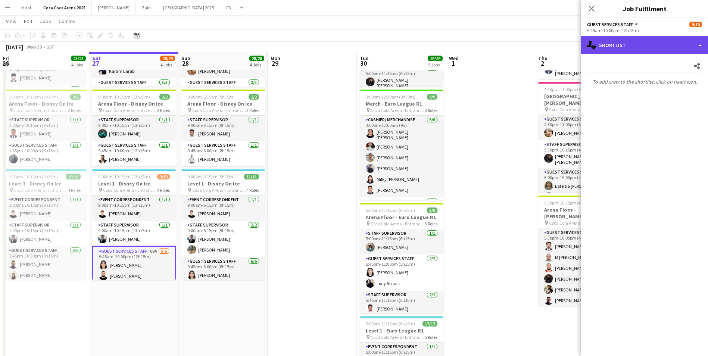
click at [656, 46] on div "single-neutral-actions-heart Shortlist" at bounding box center [644, 45] width 127 height 18
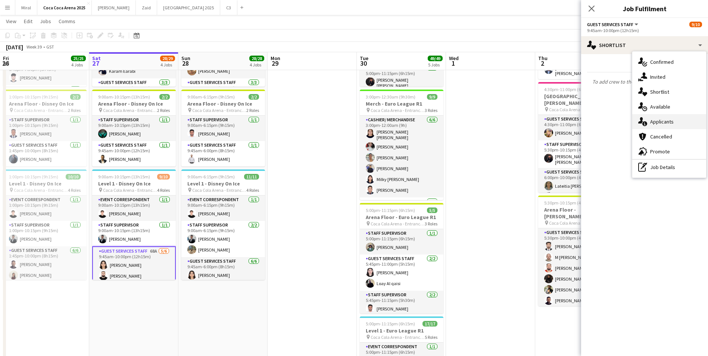
click at [674, 119] on div "single-neutral-actions-information Applicants" at bounding box center [669, 121] width 74 height 15
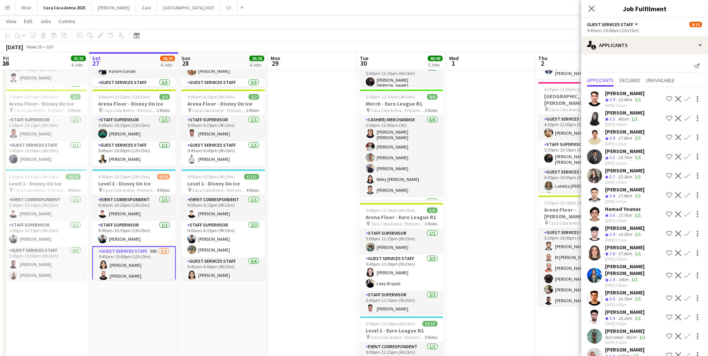
click at [447, 14] on app-navbar "Menu Boards Boards Boards All jobs Status Workforce Workforce My Workforce Recr…" at bounding box center [354, 7] width 708 height 15
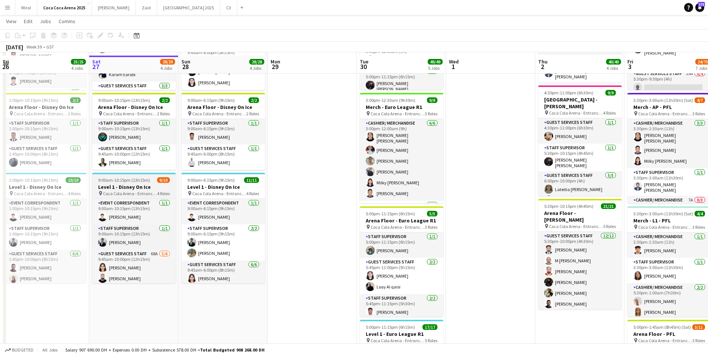
scroll to position [224, 0]
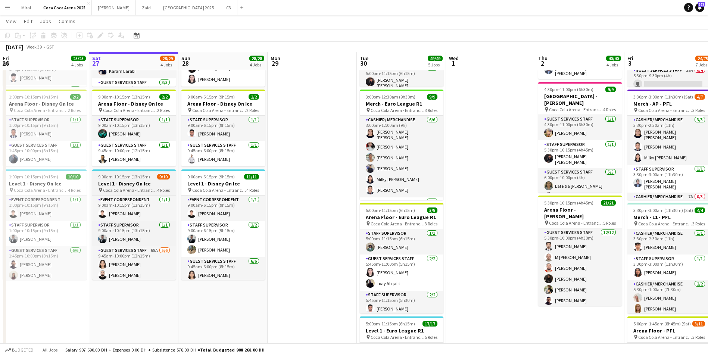
click at [143, 186] on h3 "Level 1 - Disney On Ice" at bounding box center [134, 183] width 84 height 7
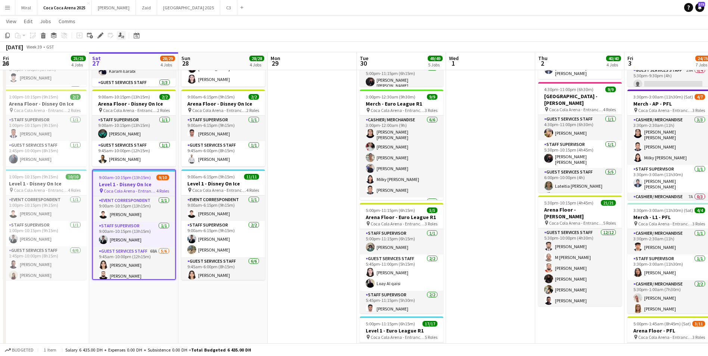
click at [119, 36] on icon at bounding box center [119, 34] width 3 height 4
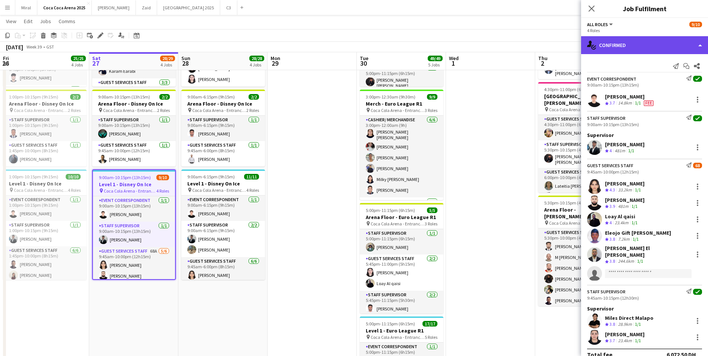
click at [669, 46] on div "single-neutral-actions-check-2 Confirmed" at bounding box center [644, 45] width 127 height 18
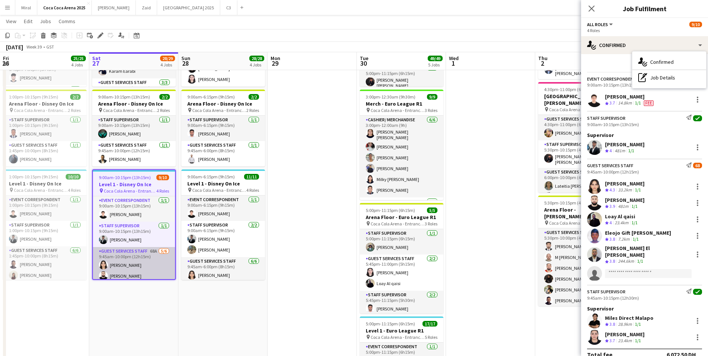
click at [140, 263] on app-card-role "Guest Services Staff 68A [DATE] 9:45am-10:00pm (12h15m) [PERSON_NAME] Zayed [PE…" at bounding box center [134, 288] width 82 height 82
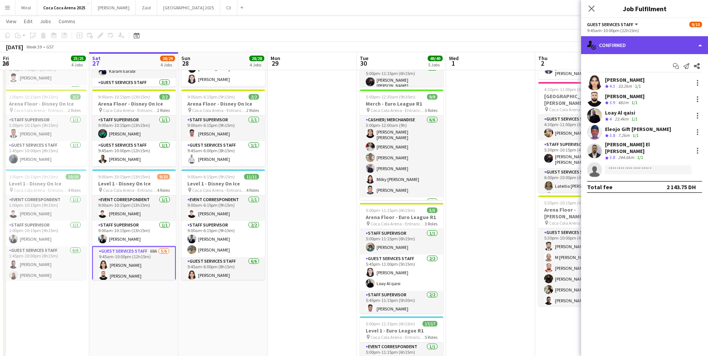
click at [670, 47] on div "single-neutral-actions-check-2 Confirmed" at bounding box center [644, 45] width 127 height 18
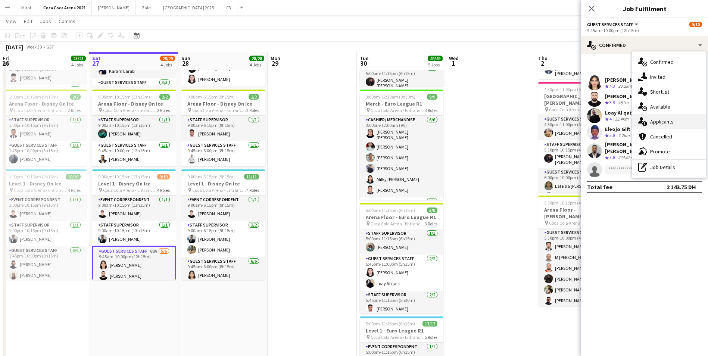
click at [668, 124] on span "Applicants" at bounding box center [662, 121] width 24 height 7
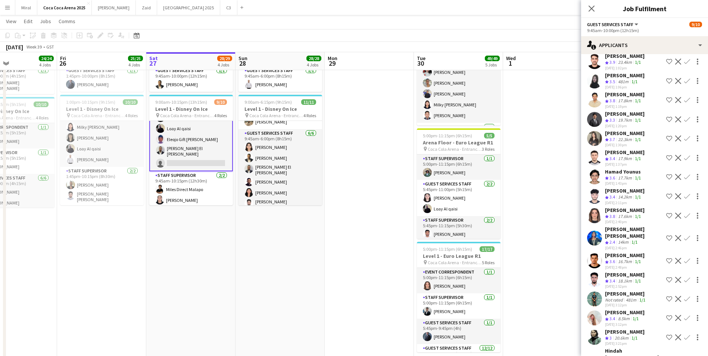
scroll to position [0, 180]
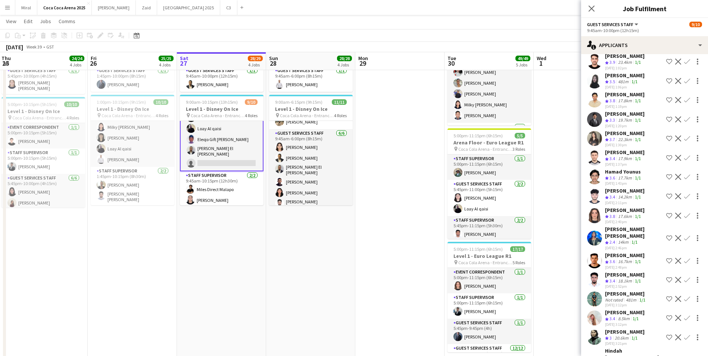
drag, startPoint x: 146, startPoint y: 247, endPoint x: 223, endPoint y: 249, distance: 77.7
click at [223, 249] on app-calendar-viewport "Tue 23 3/3 1 Job Wed 24 Thu 25 24/24 4 Jobs Fri 26 25/25 4 Jobs Sat 27 28/29 4 …" at bounding box center [354, 196] width 708 height 933
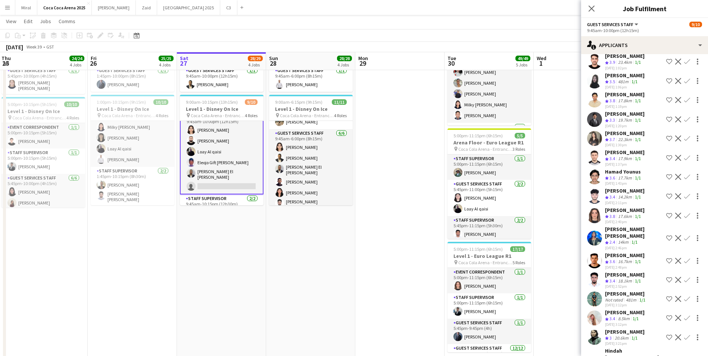
scroll to position [46, 0]
click at [620, 156] on div "[PERSON_NAME]" at bounding box center [625, 152] width 40 height 7
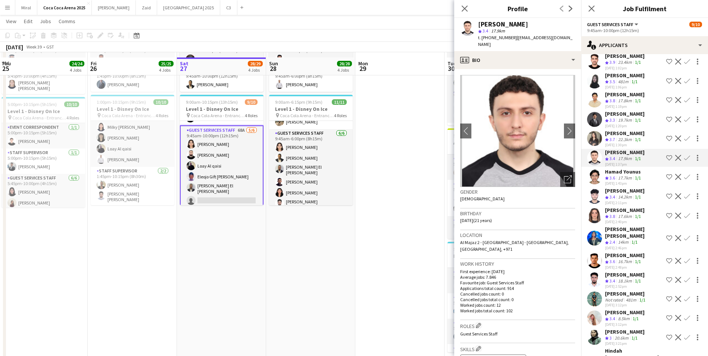
scroll to position [336, 0]
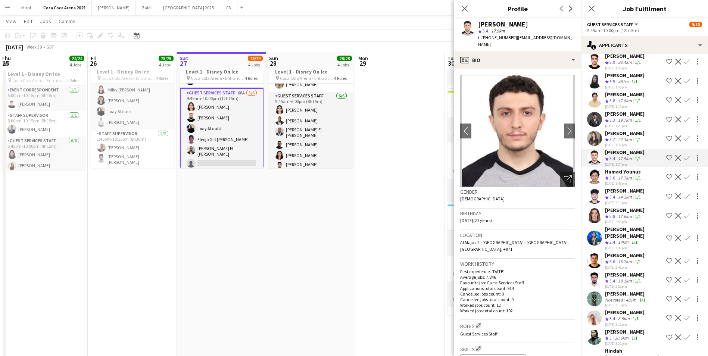
click at [631, 156] on div "[PERSON_NAME]" at bounding box center [625, 152] width 40 height 7
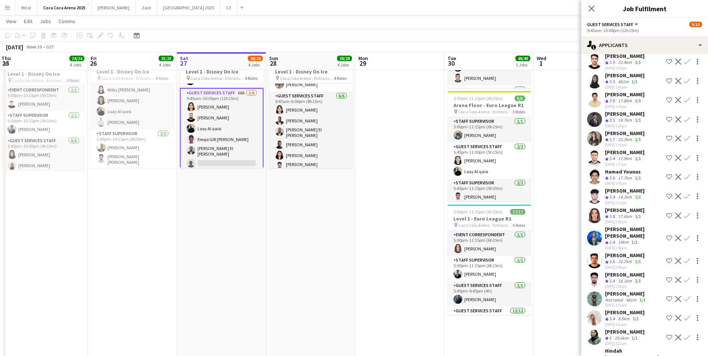
click at [631, 156] on div "[PERSON_NAME]" at bounding box center [625, 152] width 40 height 7
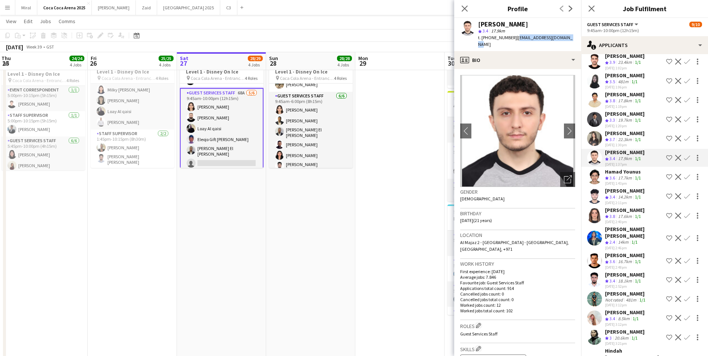
drag, startPoint x: 513, startPoint y: 37, endPoint x: 571, endPoint y: 40, distance: 57.6
click at [571, 40] on div "[PERSON_NAME] star 3.4 17.9km t. [PHONE_NUMBER] | [EMAIL_ADDRESS][DOMAIN_NAME]" at bounding box center [517, 34] width 127 height 33
copy span "[EMAIL_ADDRESS][DOMAIN_NAME]"
click at [235, 154] on app-card-role "Guest Services Staff 68A [DATE] 9:45am-10:00pm (12h15m) [PERSON_NAME] Zayed [PE…" at bounding box center [222, 129] width 84 height 83
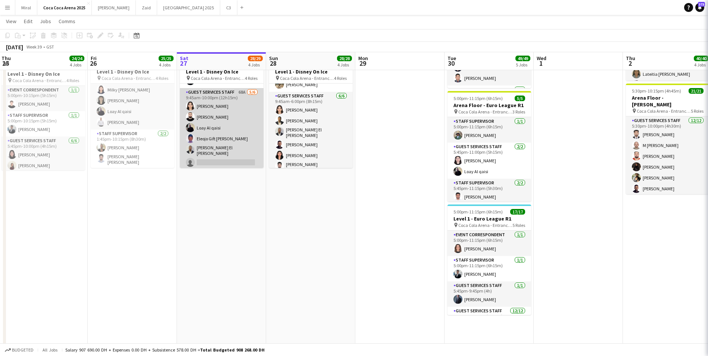
scroll to position [0, 0]
click at [234, 124] on app-card-role "Guest Services Staff 68A [DATE] 9:45am-10:00pm (12h15m) [PERSON_NAME] Zayed [PE…" at bounding box center [222, 129] width 84 height 82
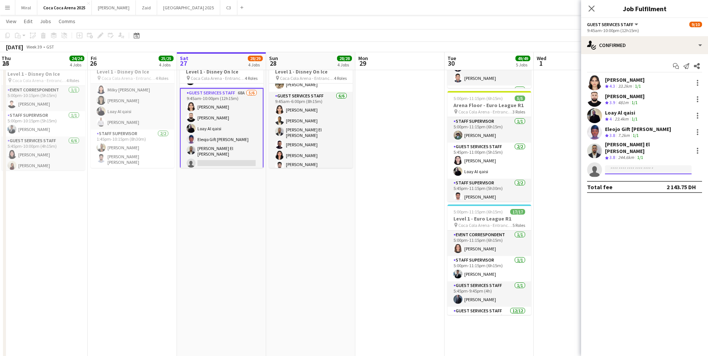
click at [628, 165] on input at bounding box center [648, 169] width 87 height 9
paste input "**********"
type input "**********"
click at [642, 182] on span "[EMAIL_ADDRESS][DOMAIN_NAME]" at bounding box center [648, 182] width 75 height 6
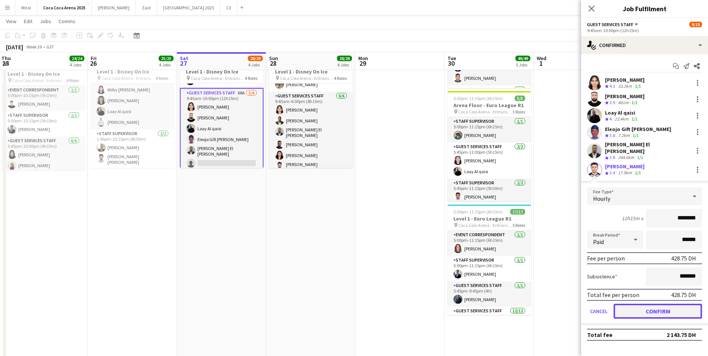
click at [660, 306] on button "Confirm" at bounding box center [658, 311] width 88 height 15
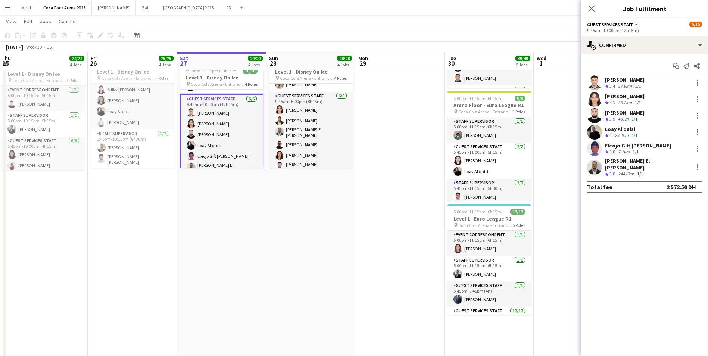
click at [398, 151] on app-date-cell at bounding box center [399, 152] width 89 height 809
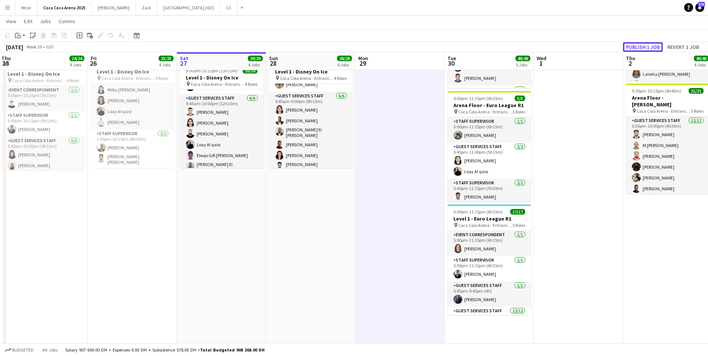
click at [655, 49] on button "Publish 1 job" at bounding box center [643, 47] width 40 height 10
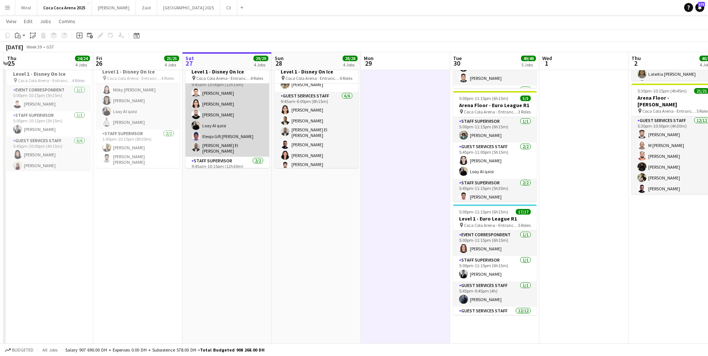
scroll to position [45, 0]
